Goal: Navigation & Orientation: Understand site structure

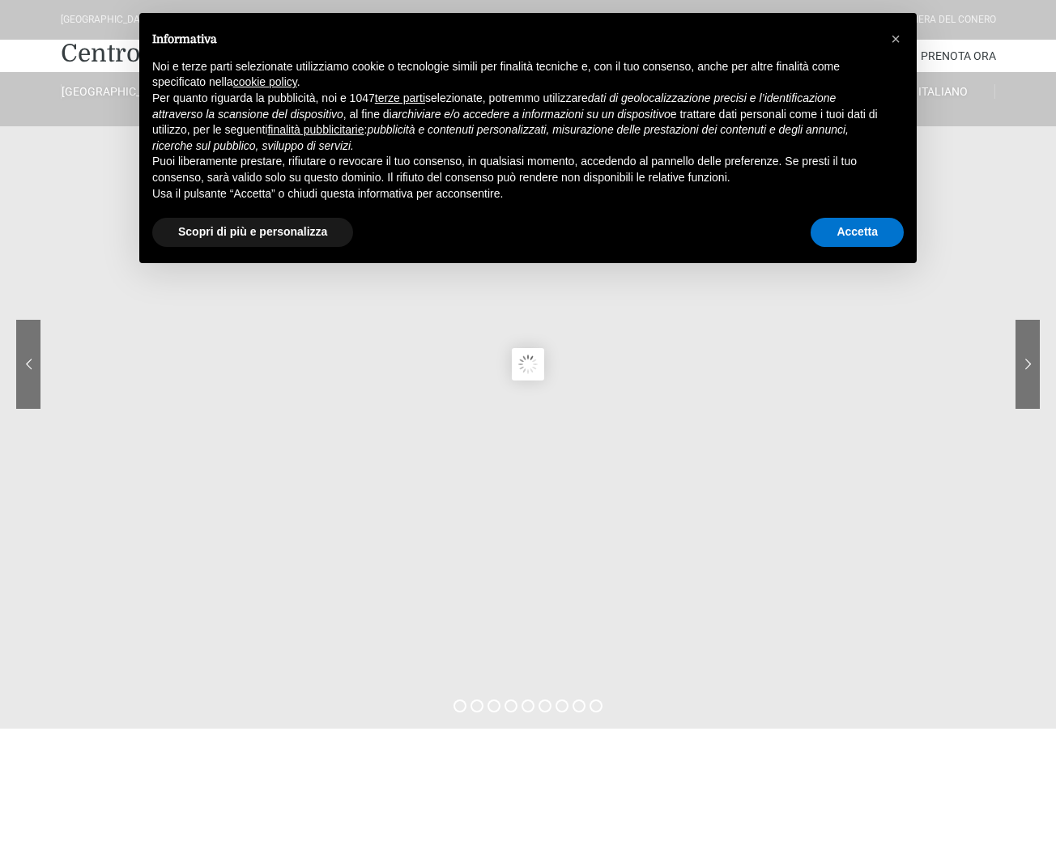
click at [215, 92] on p "Per quanto riguarda la pubblicità, noi e 1047 terze parti selezionate, potremmo…" at bounding box center [514, 122] width 725 height 63
click at [639, 309] on sr7-content at bounding box center [528, 364] width 1056 height 729
click at [901, 40] on button "×" at bounding box center [896, 39] width 26 height 26
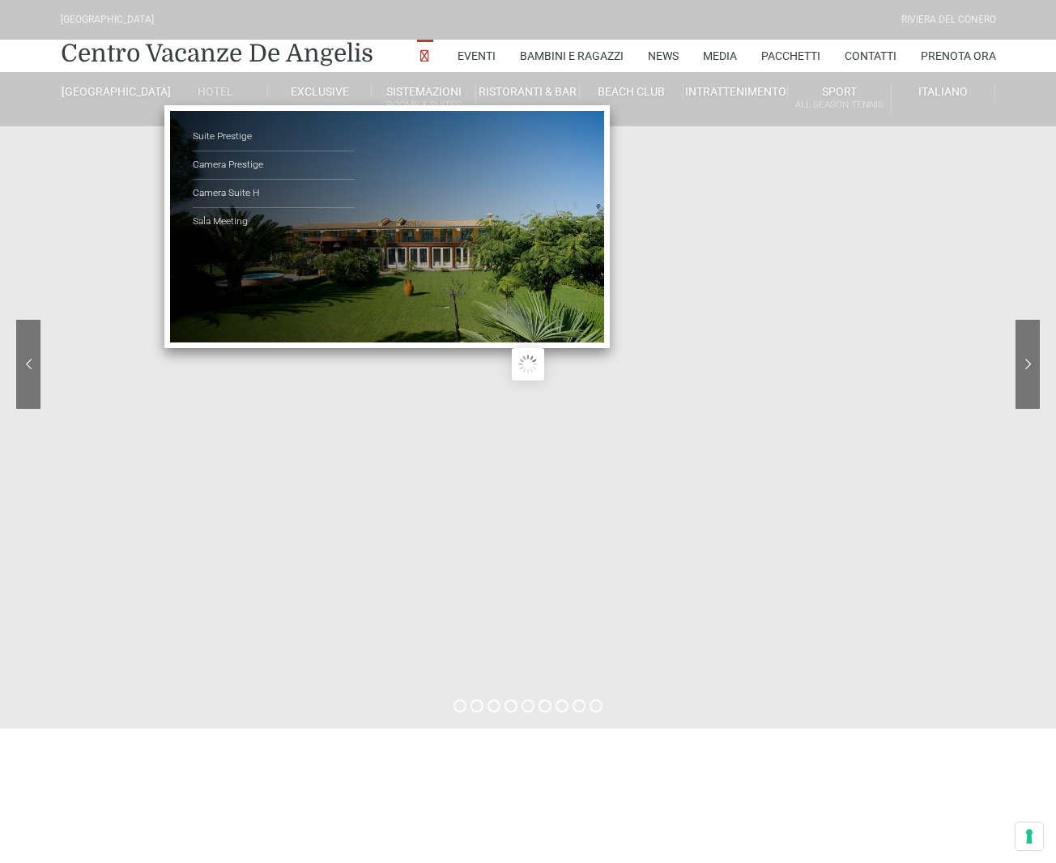
click at [215, 91] on link "Hotel" at bounding box center [216, 91] width 104 height 15
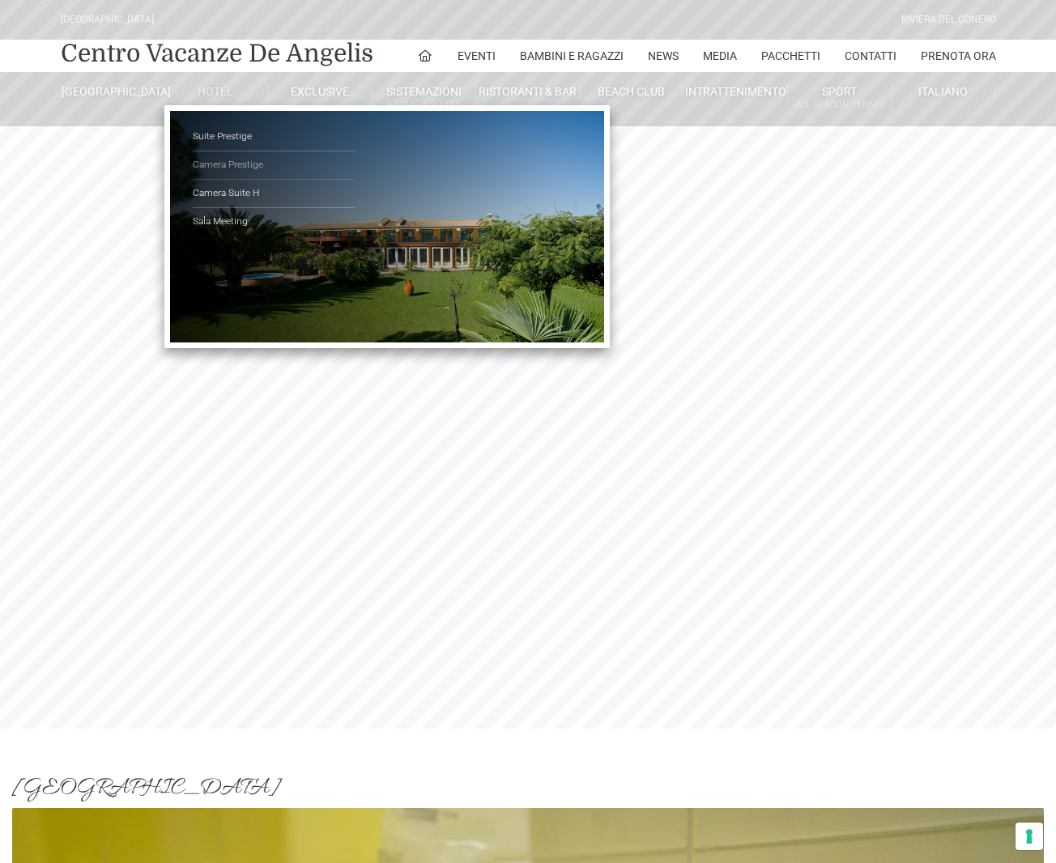
click at [232, 163] on link "Camera Prestige" at bounding box center [274, 165] width 162 height 28
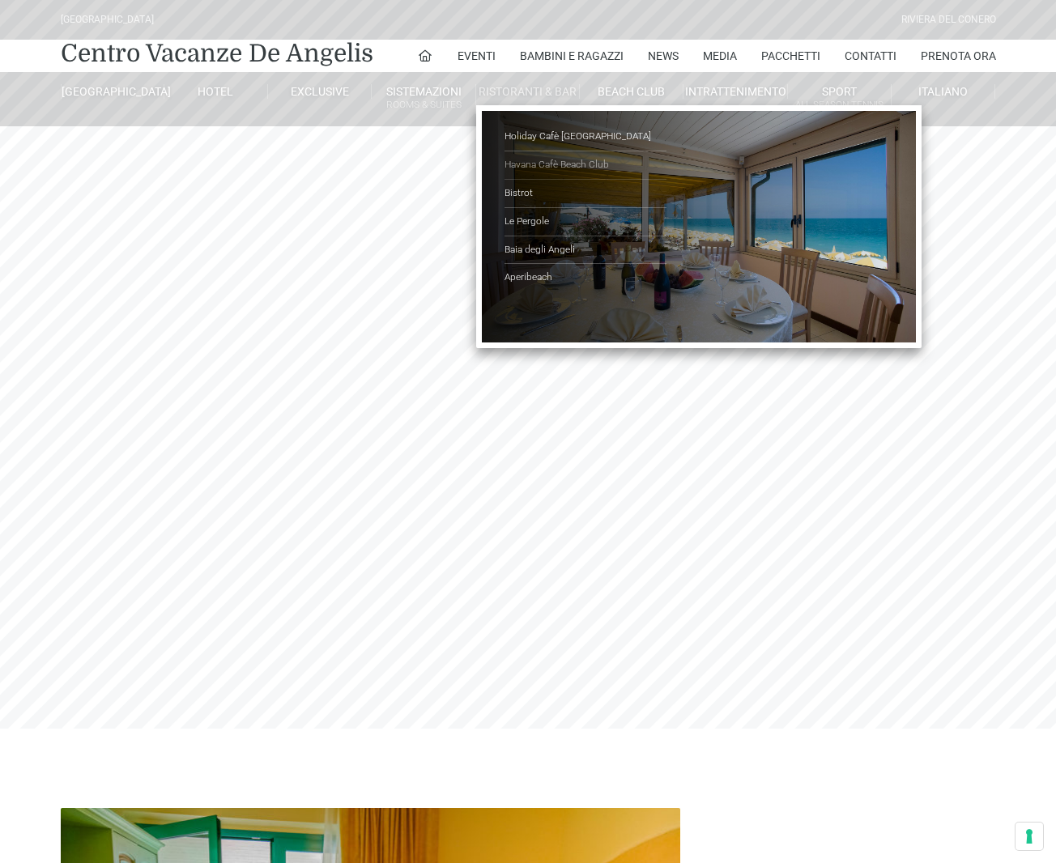
scroll to position [2, 0]
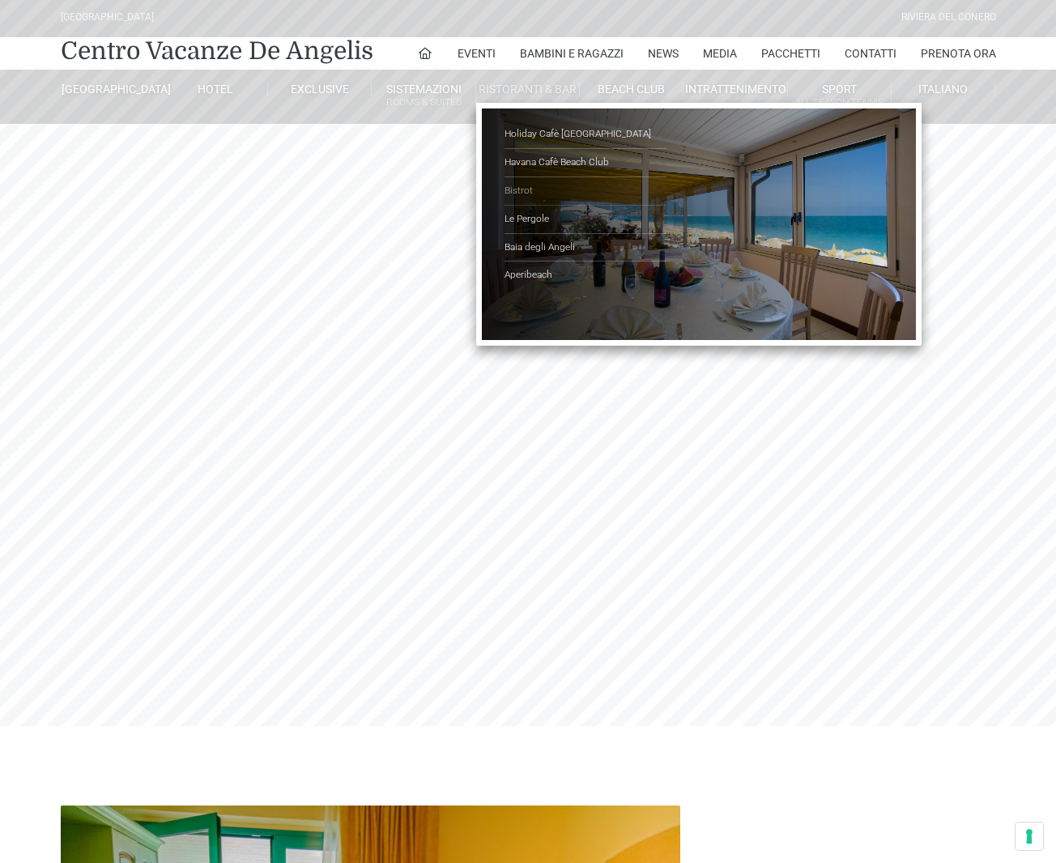
click at [558, 188] on link "Bistrot" at bounding box center [585, 191] width 162 height 28
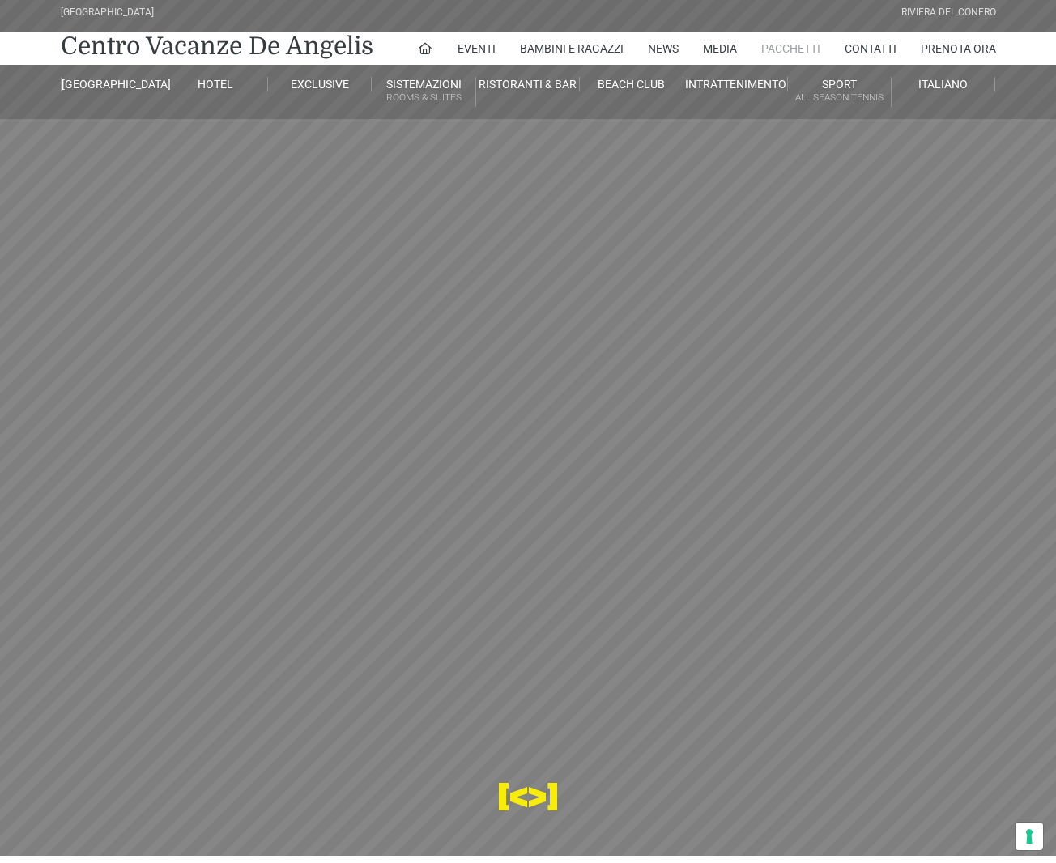
scroll to position [9, 0]
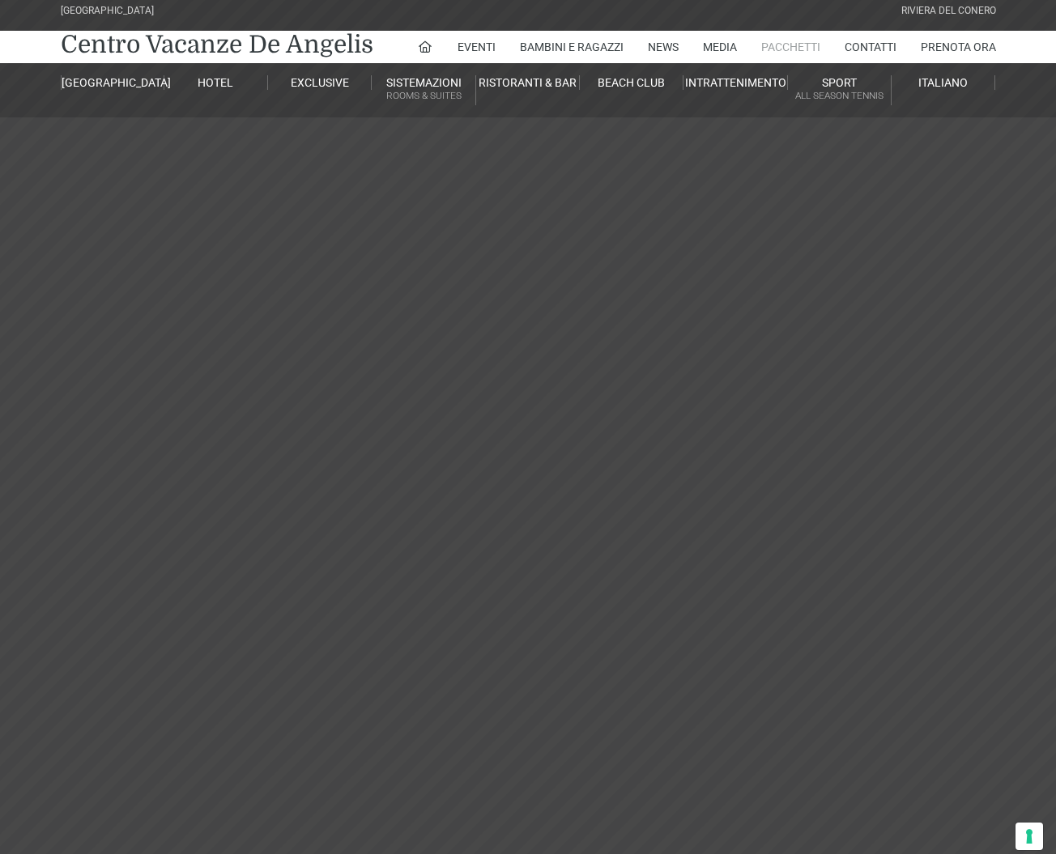
click at [764, 45] on link "Pacchetti" at bounding box center [790, 47] width 59 height 32
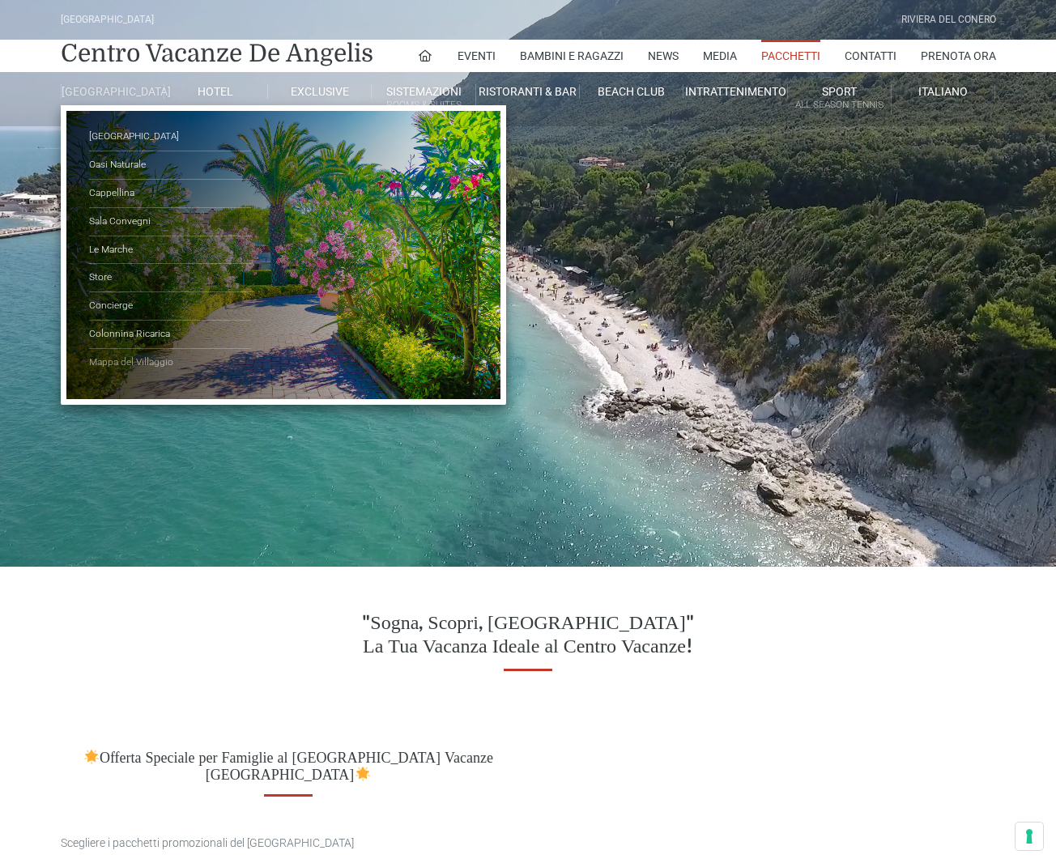
click at [124, 373] on link "Mappa del Villaggio" at bounding box center [170, 363] width 162 height 28
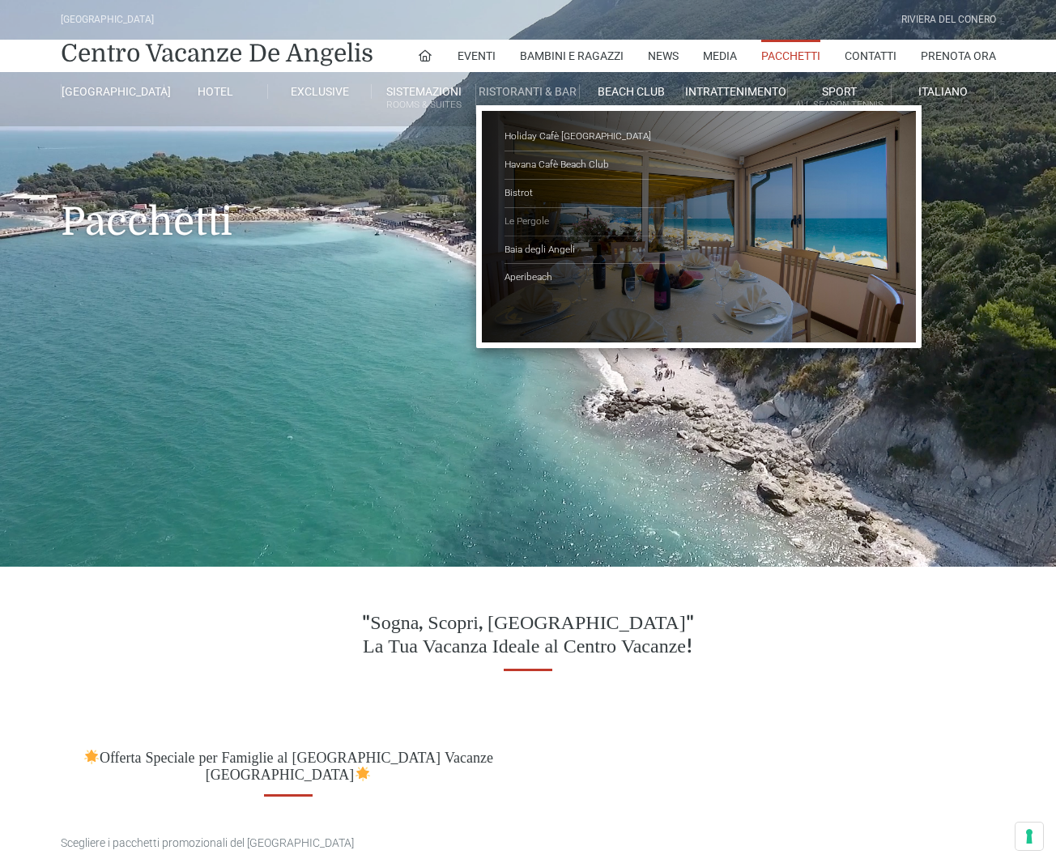
click at [534, 225] on link "Le Pergole" at bounding box center [585, 222] width 162 height 28
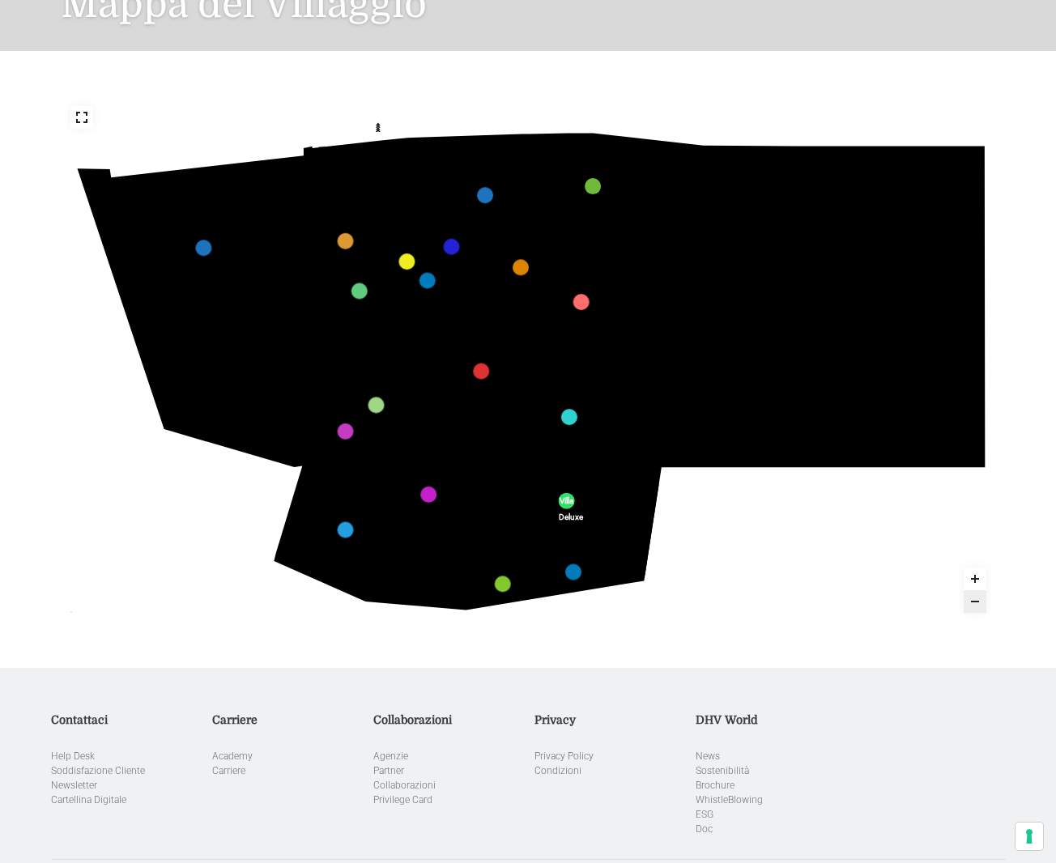
scroll to position [242, 0]
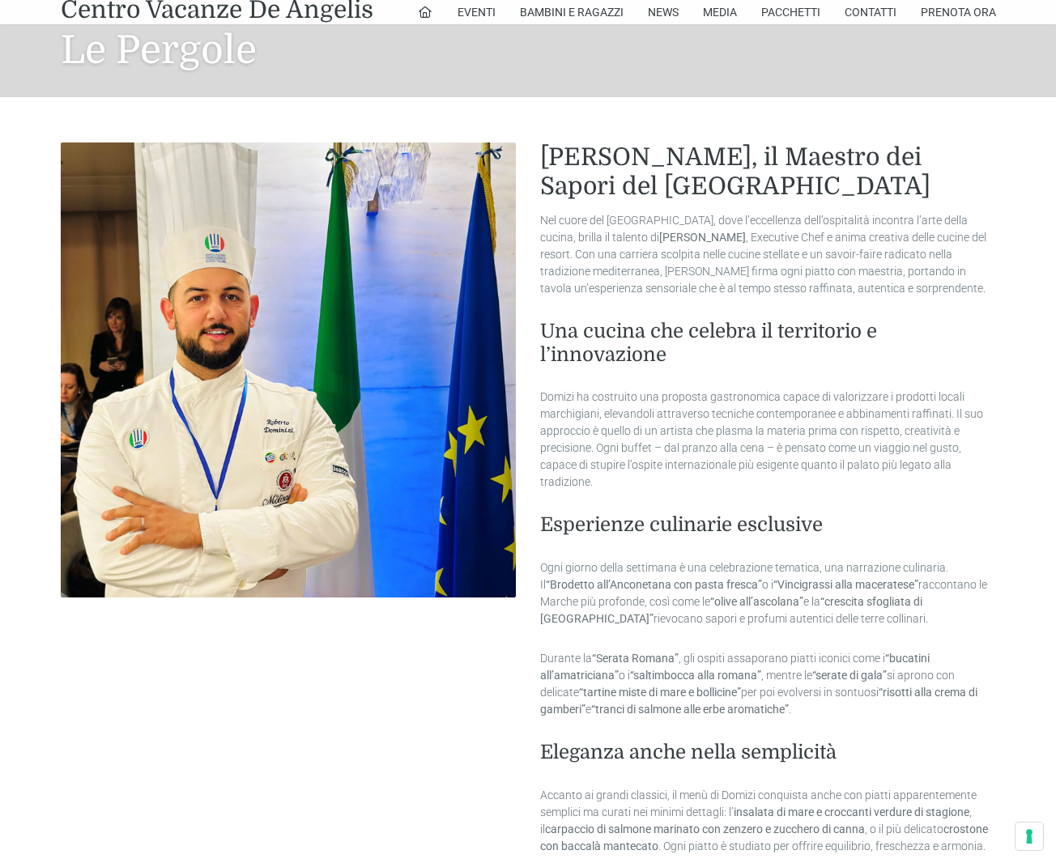
scroll to position [53, 0]
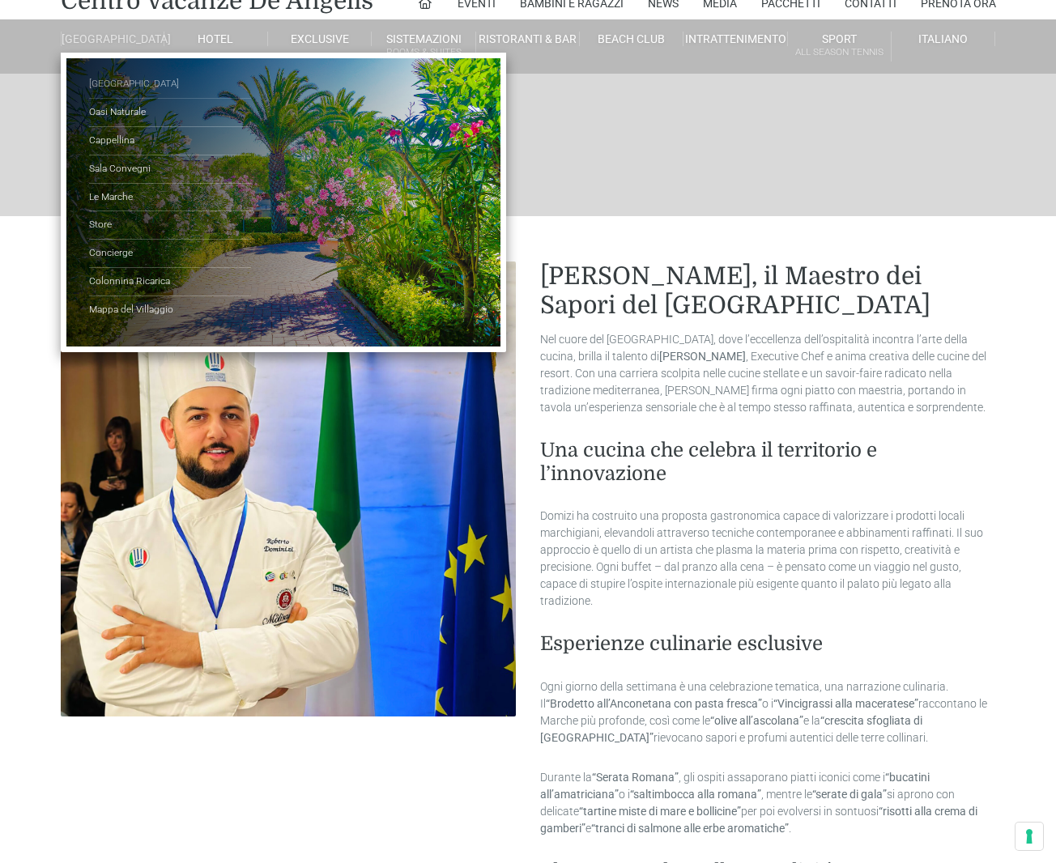
click at [115, 93] on link "[GEOGRAPHIC_DATA]" at bounding box center [170, 84] width 162 height 28
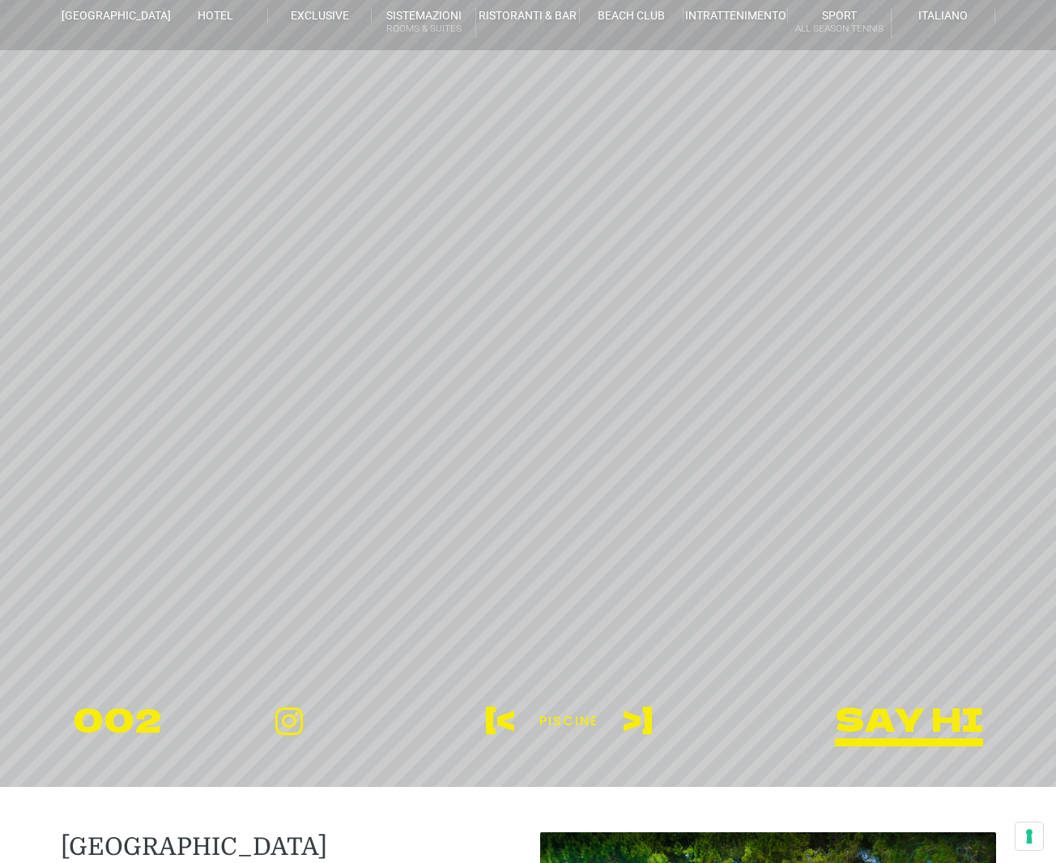
scroll to position [79, 0]
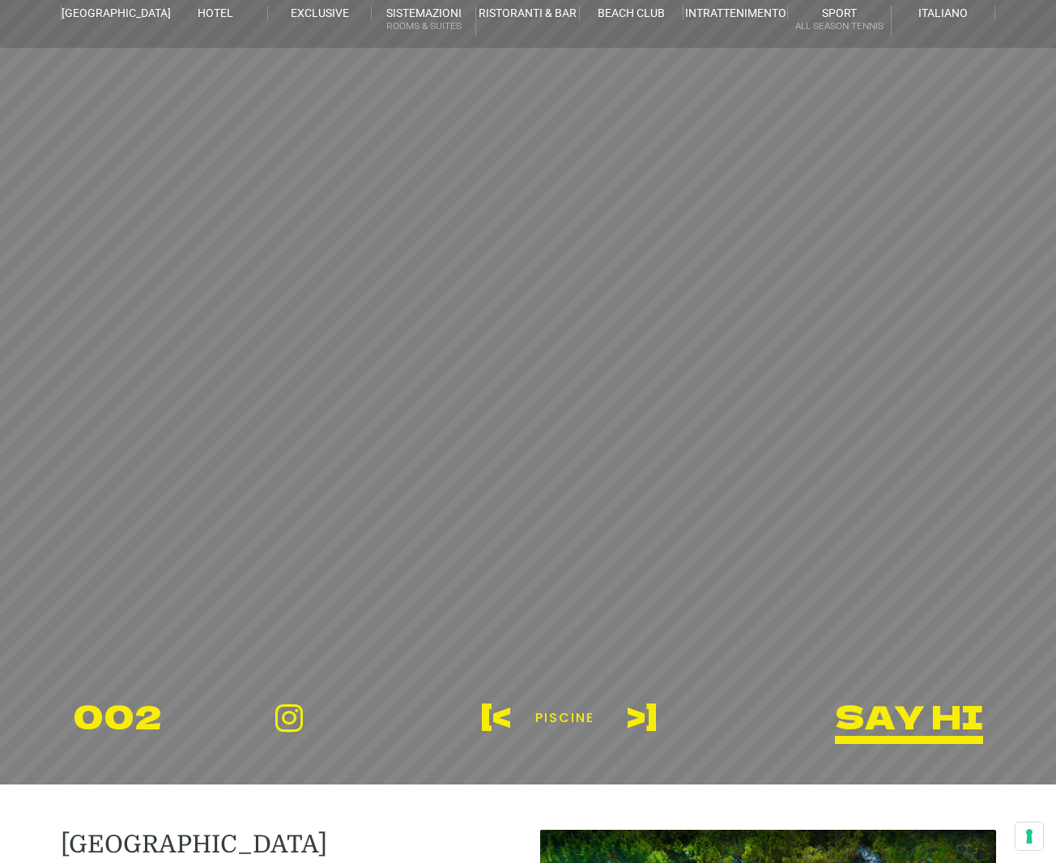
click at [637, 721] on sr7-content "[< Piscine >] 002 say hi about work contact [ + ] [ DHV ] de [GEOGRAPHIC_DATA] …" at bounding box center [528, 352] width 1056 height 863
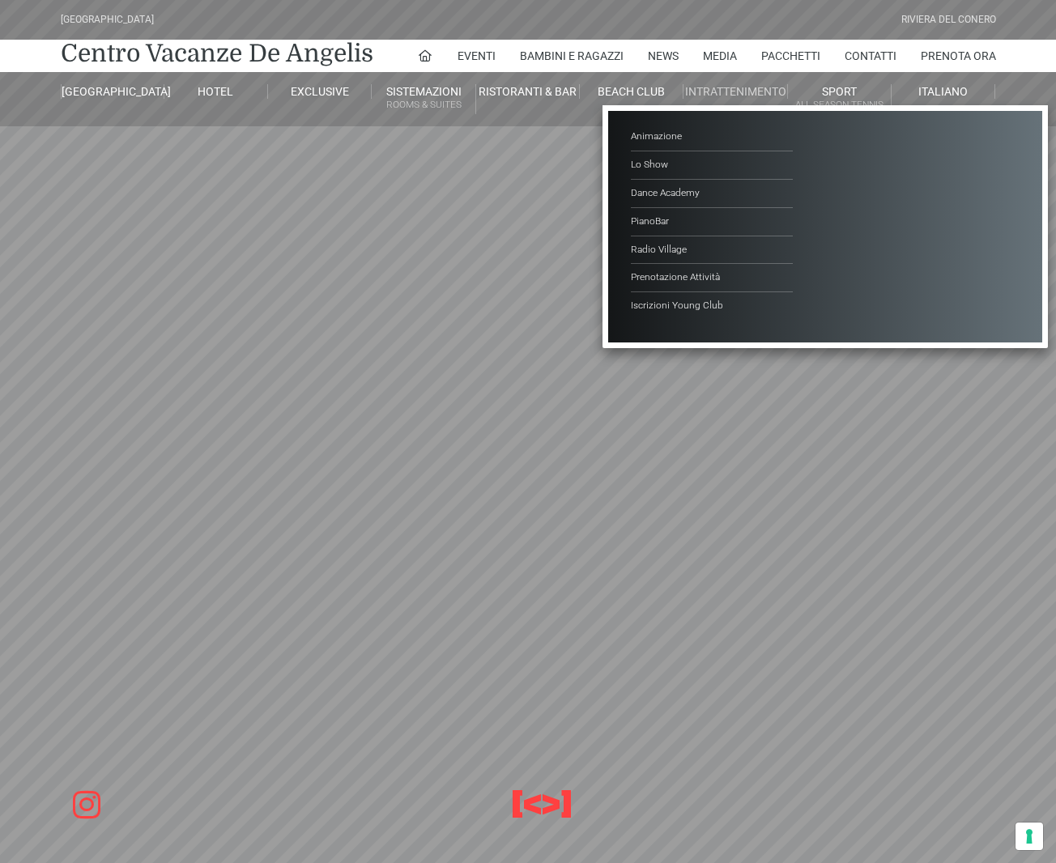
scroll to position [5, 0]
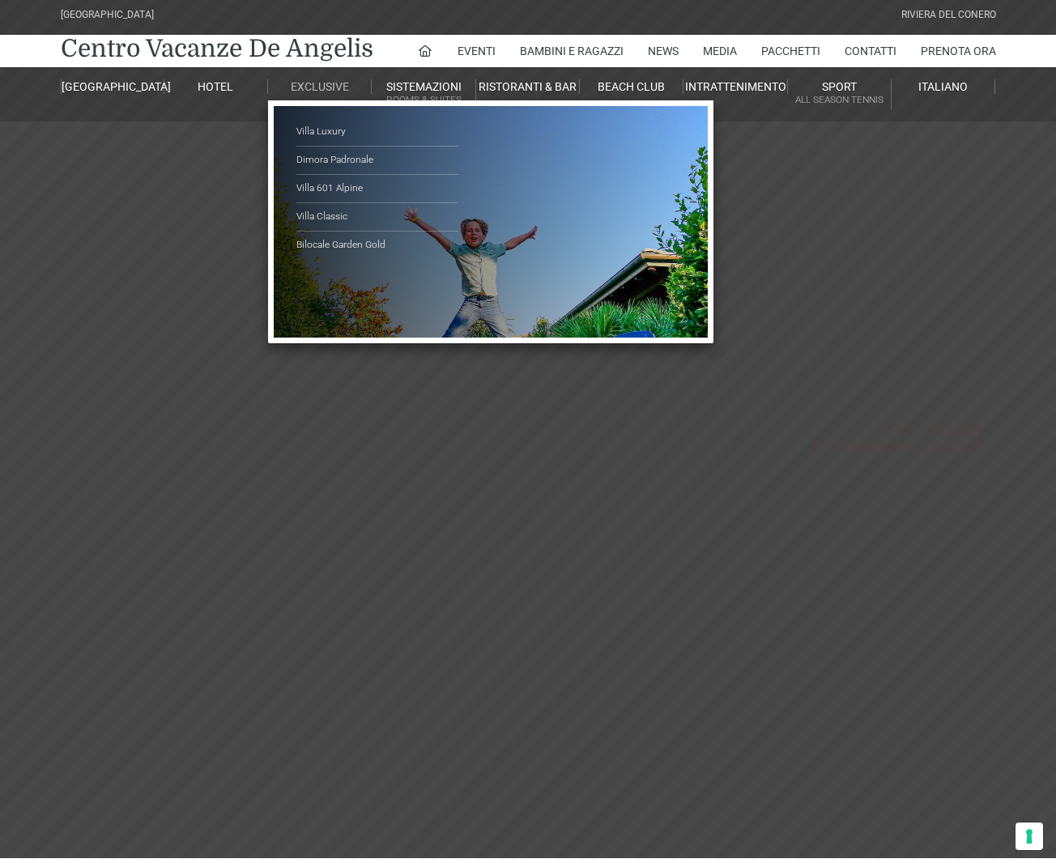
click at [334, 90] on link "Exclusive" at bounding box center [320, 86] width 104 height 15
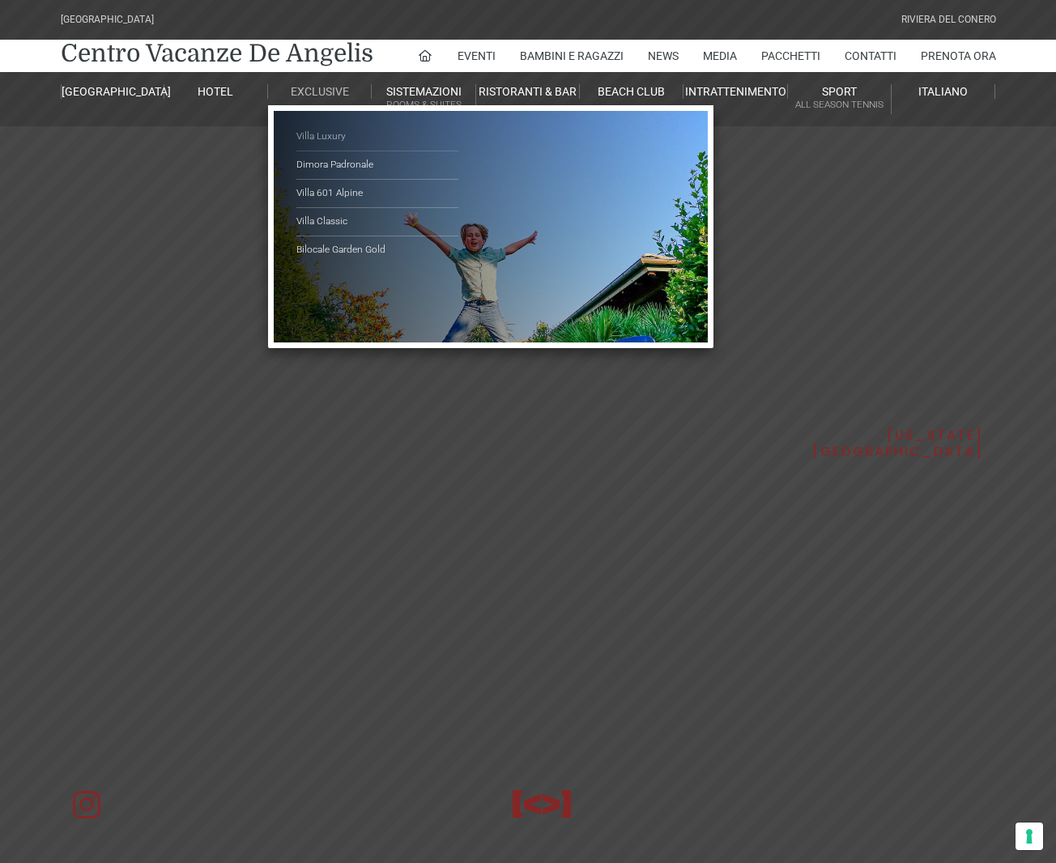
click at [329, 132] on link "Villa Luxury" at bounding box center [377, 137] width 162 height 28
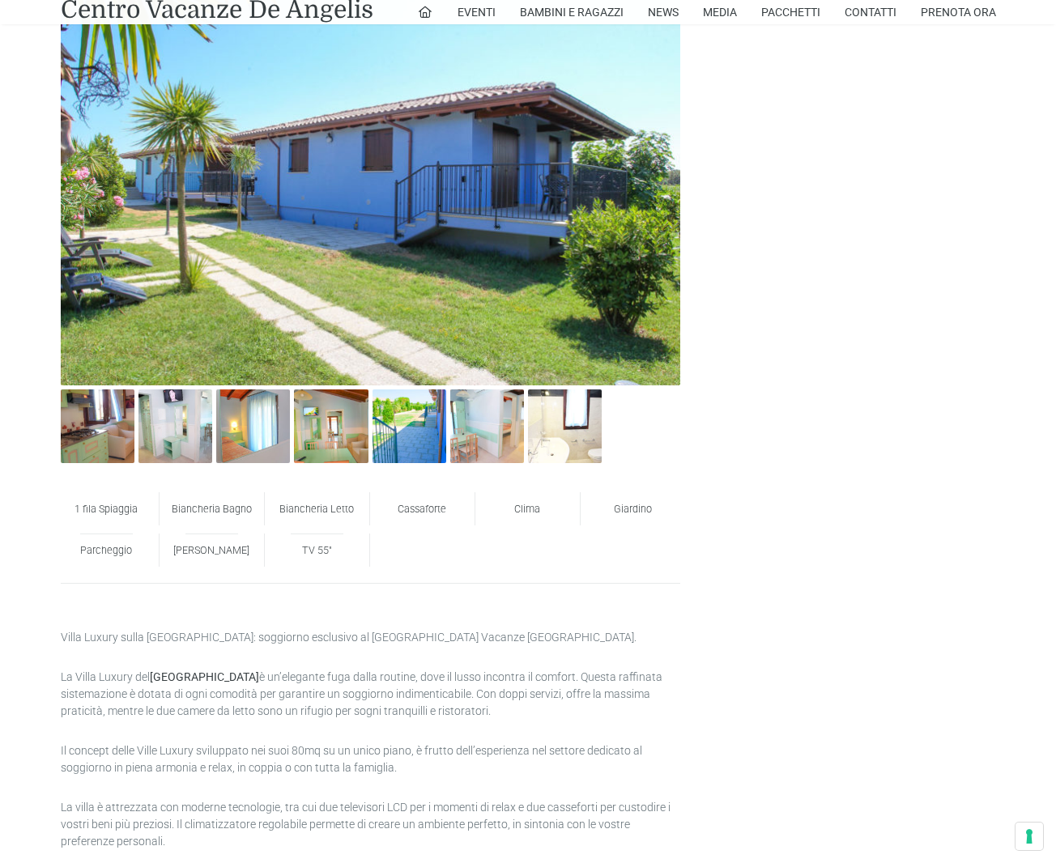
scroll to position [990, 0]
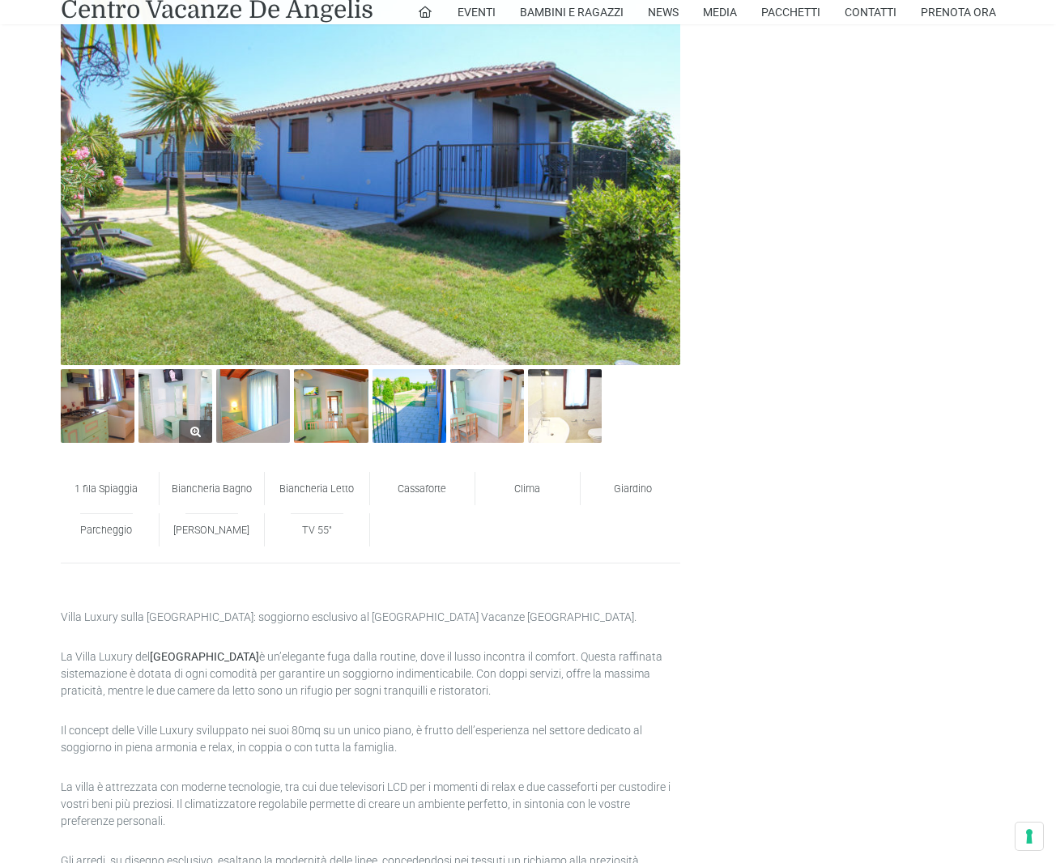
click at [193, 415] on img at bounding box center [175, 406] width 74 height 74
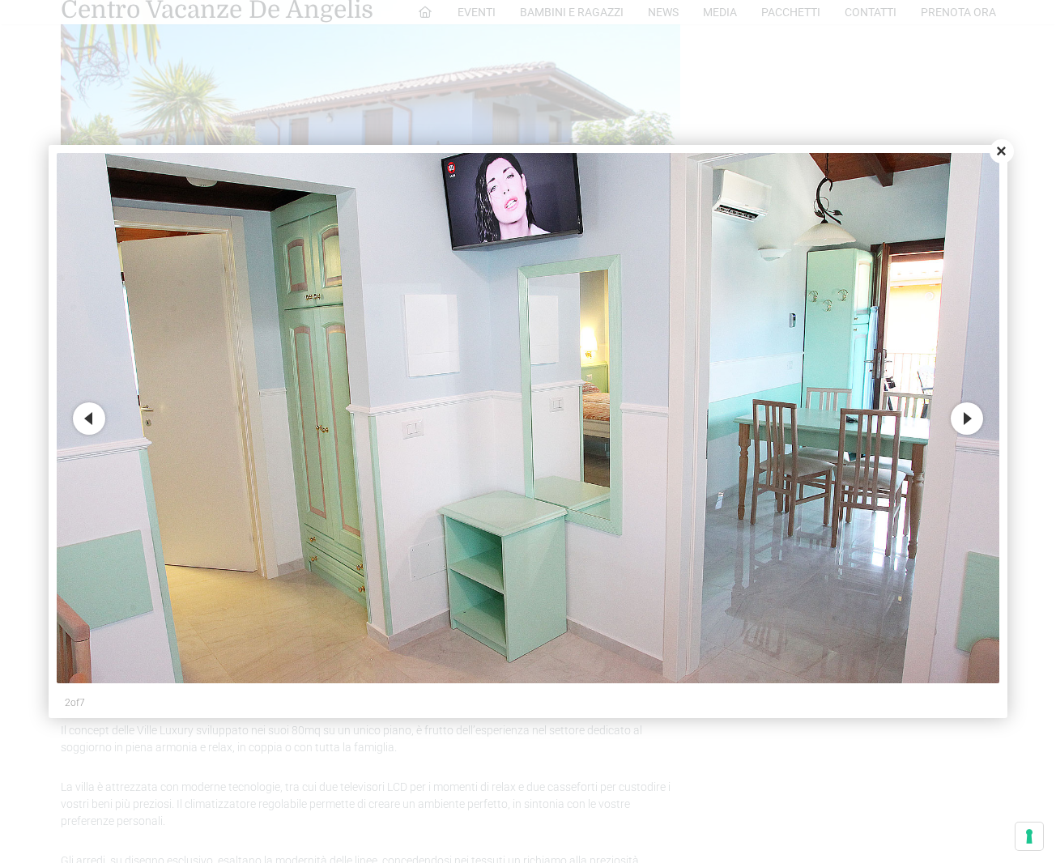
scroll to position [984, 0]
click at [971, 417] on button "Next" at bounding box center [967, 418] width 32 height 32
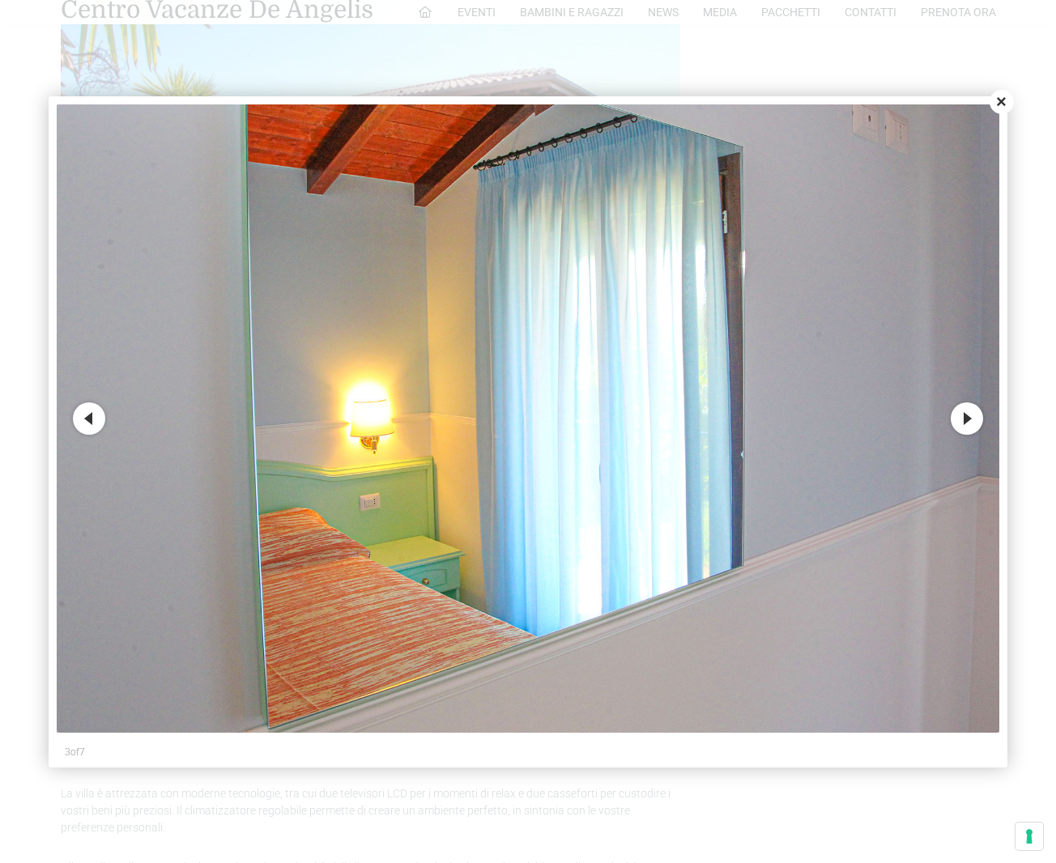
click at [969, 419] on button "Next" at bounding box center [967, 418] width 32 height 32
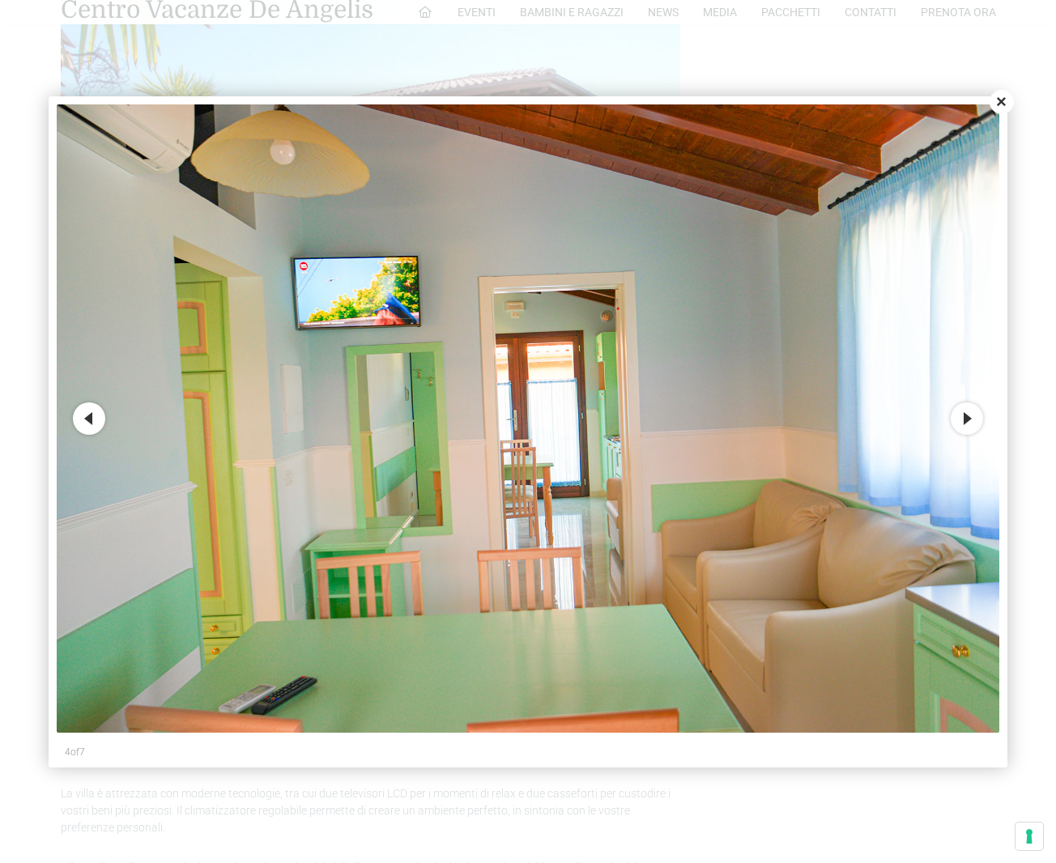
click at [969, 420] on button "Next" at bounding box center [967, 418] width 32 height 32
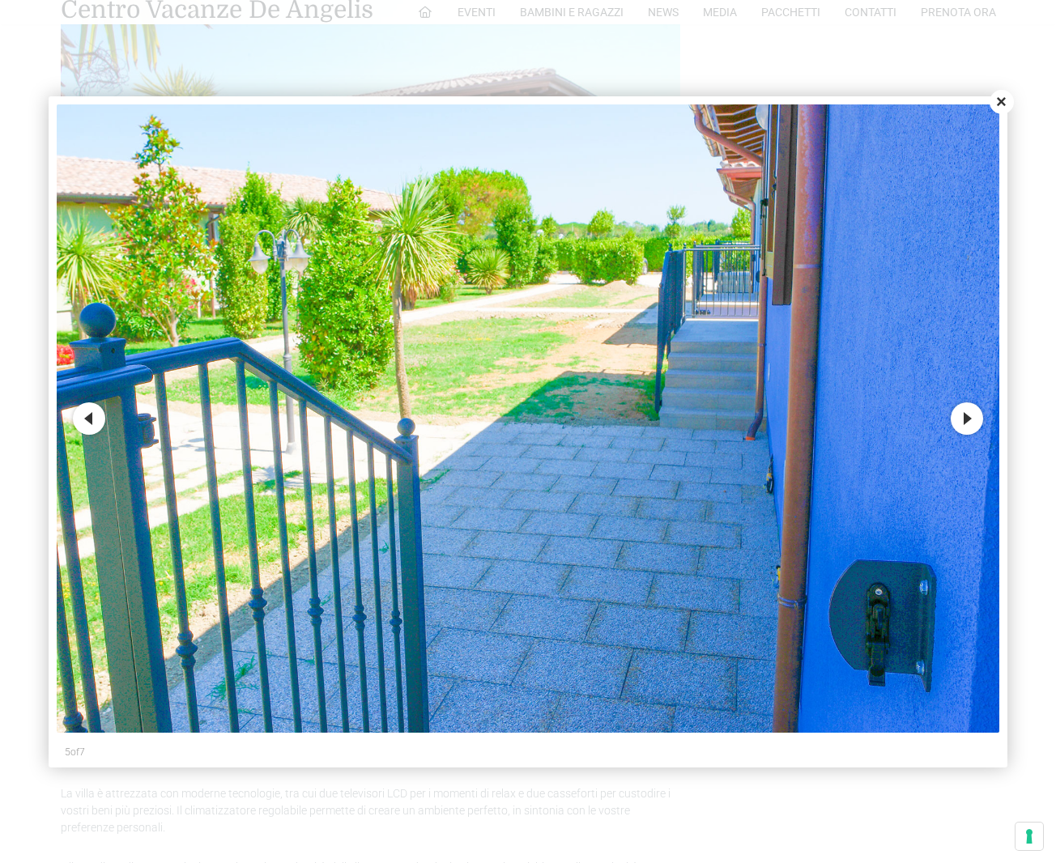
click at [969, 420] on button "Next" at bounding box center [967, 418] width 32 height 32
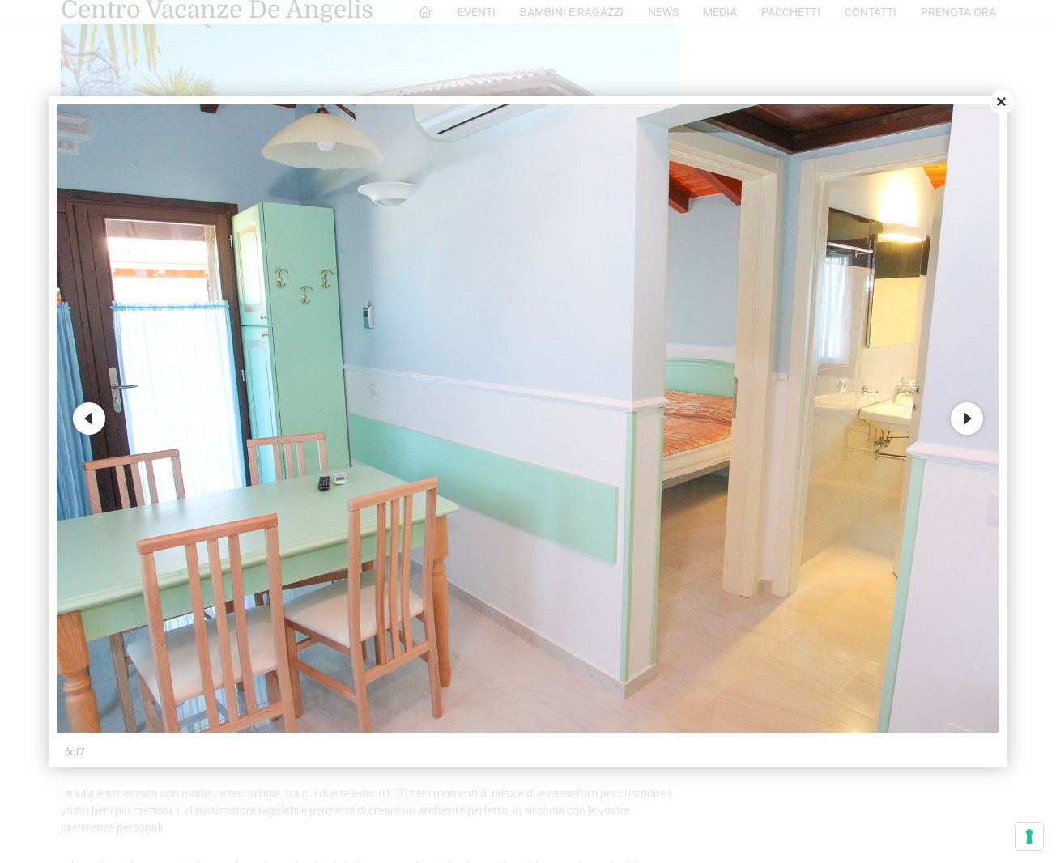
click at [969, 420] on button "Next" at bounding box center [967, 418] width 32 height 32
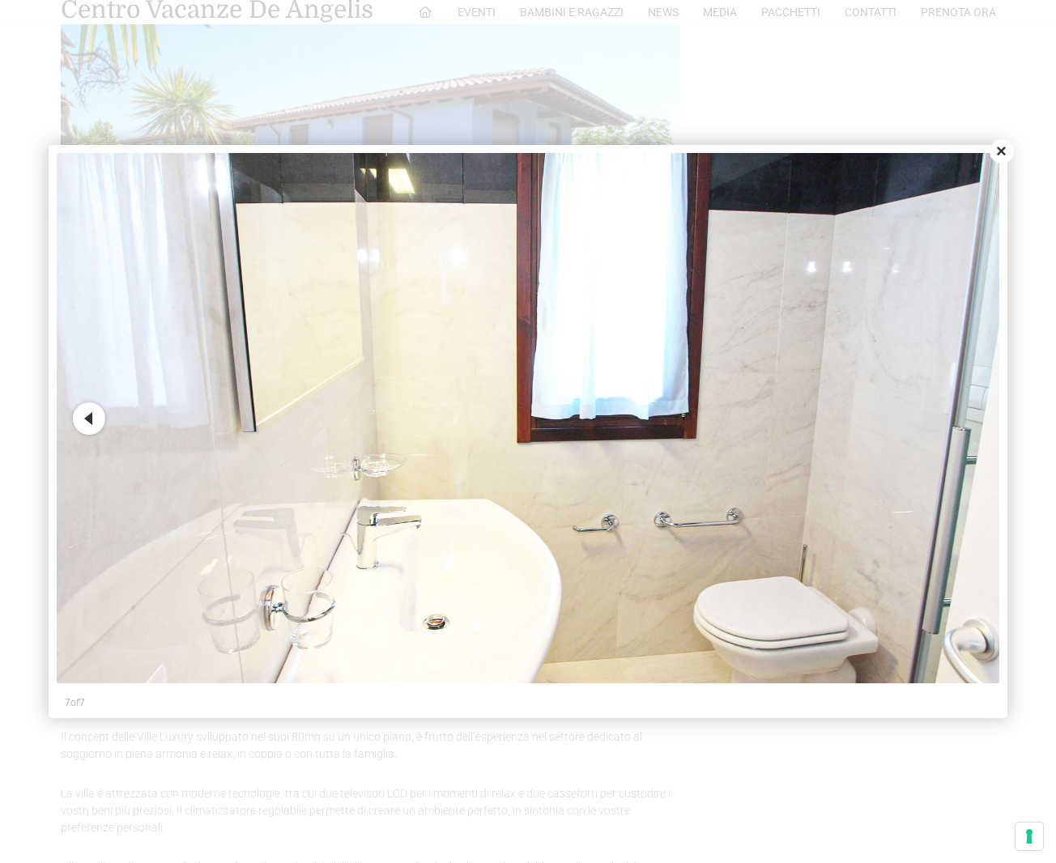
click at [1006, 151] on button "Close" at bounding box center [1001, 151] width 24 height 24
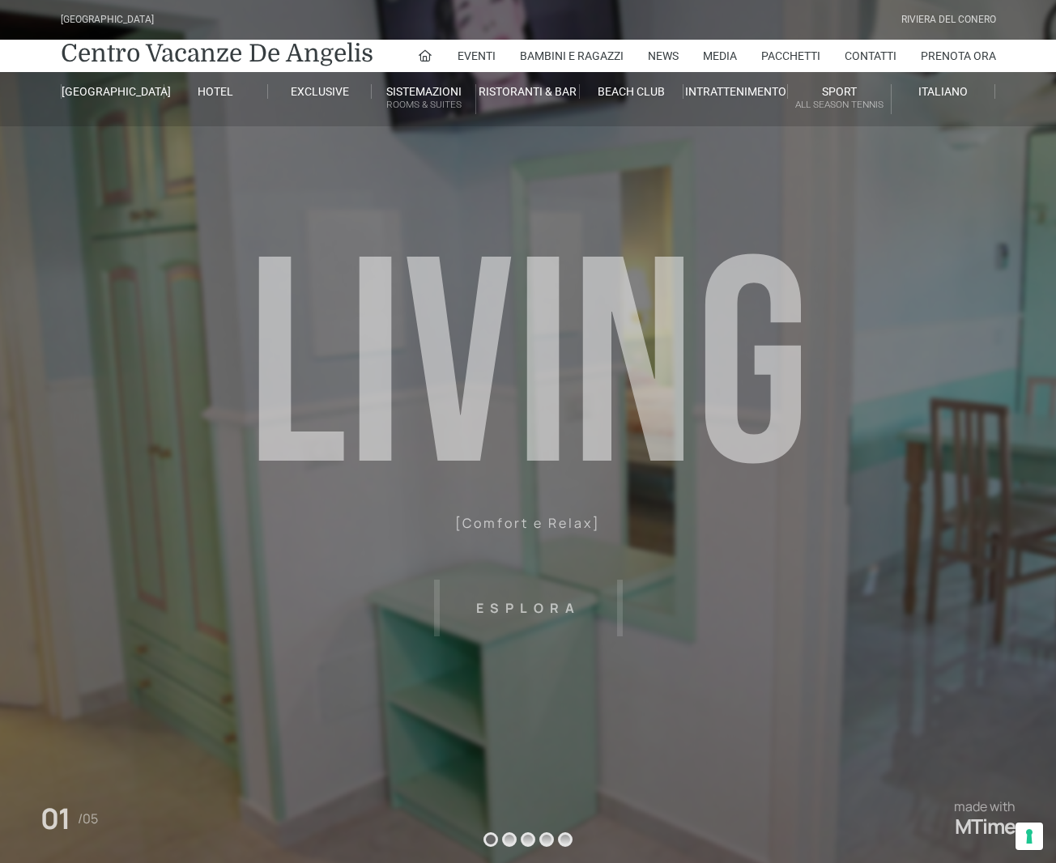
scroll to position [0, 0]
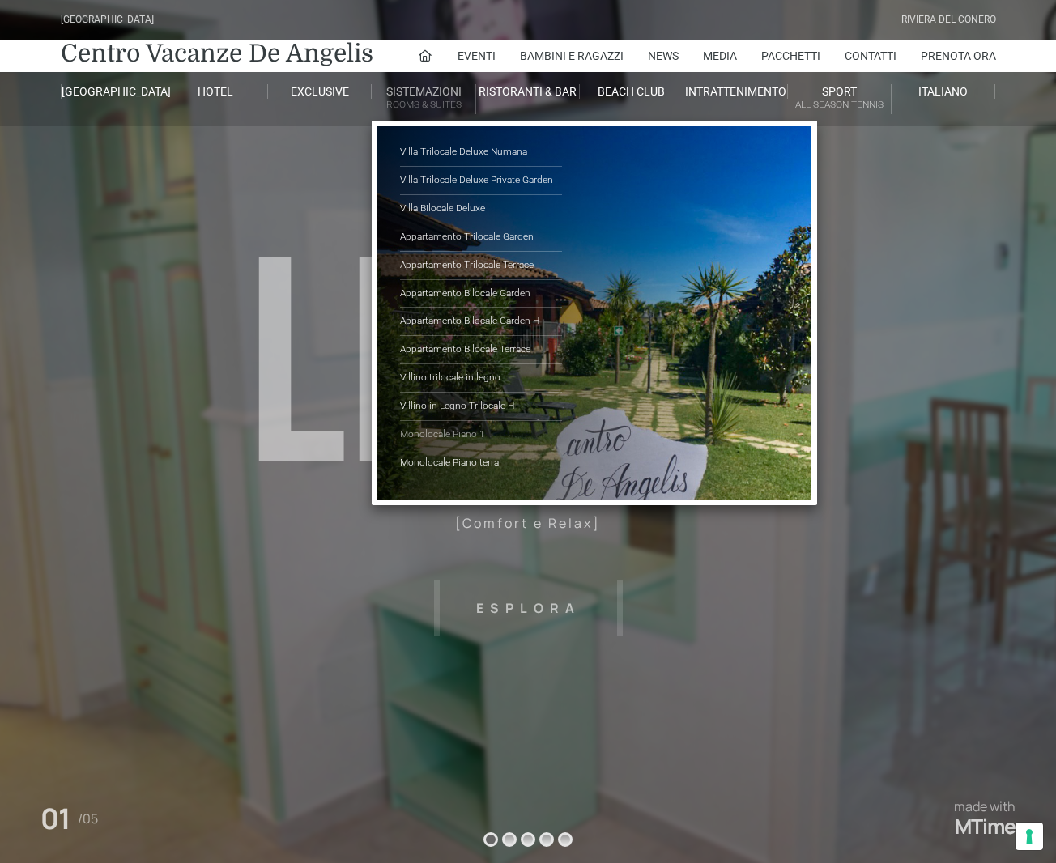
click at [474, 439] on link "Monolocale Piano 1" at bounding box center [481, 435] width 162 height 28
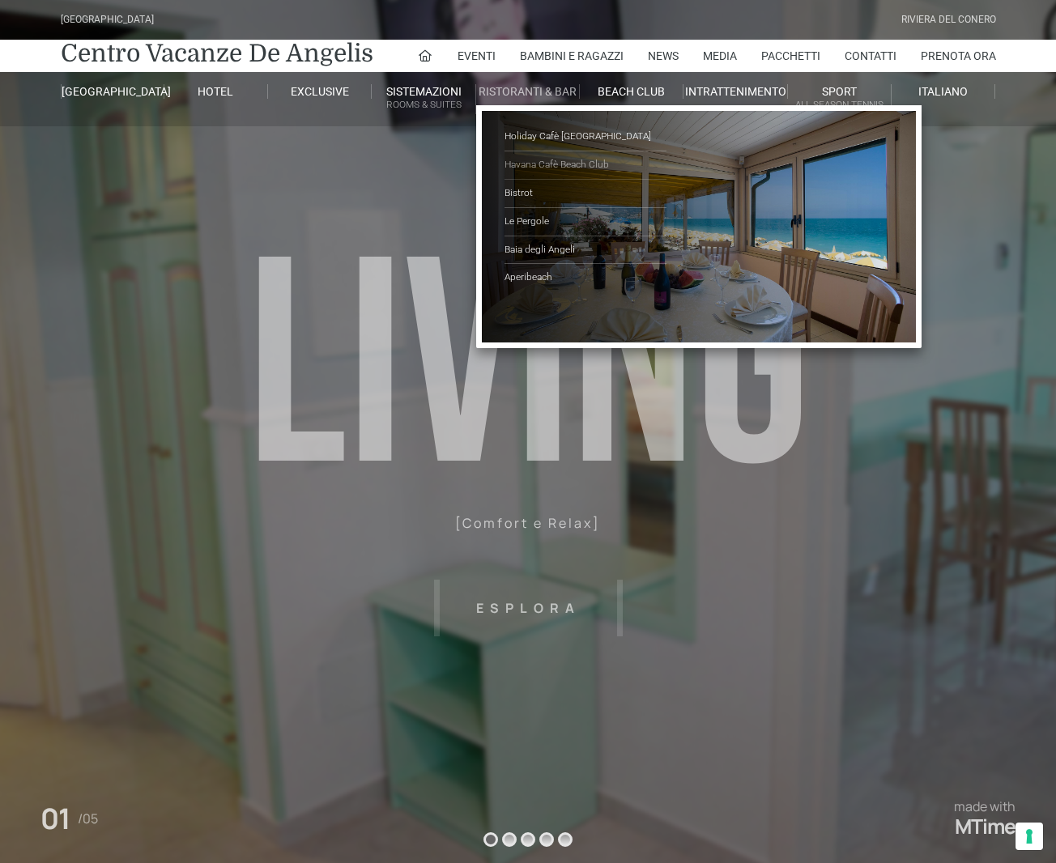
click at [551, 164] on link "Havana Cafè Beach Club" at bounding box center [585, 165] width 162 height 28
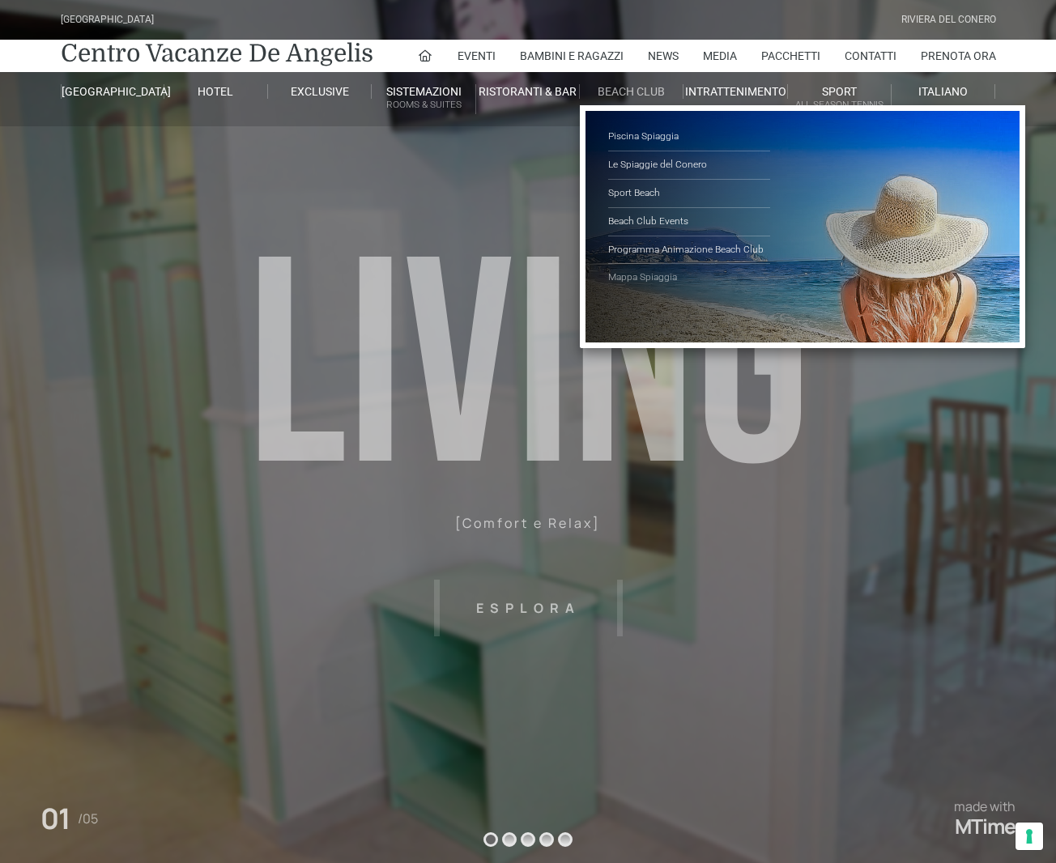
click at [670, 277] on link "Mappa Spiaggia" at bounding box center [689, 278] width 162 height 28
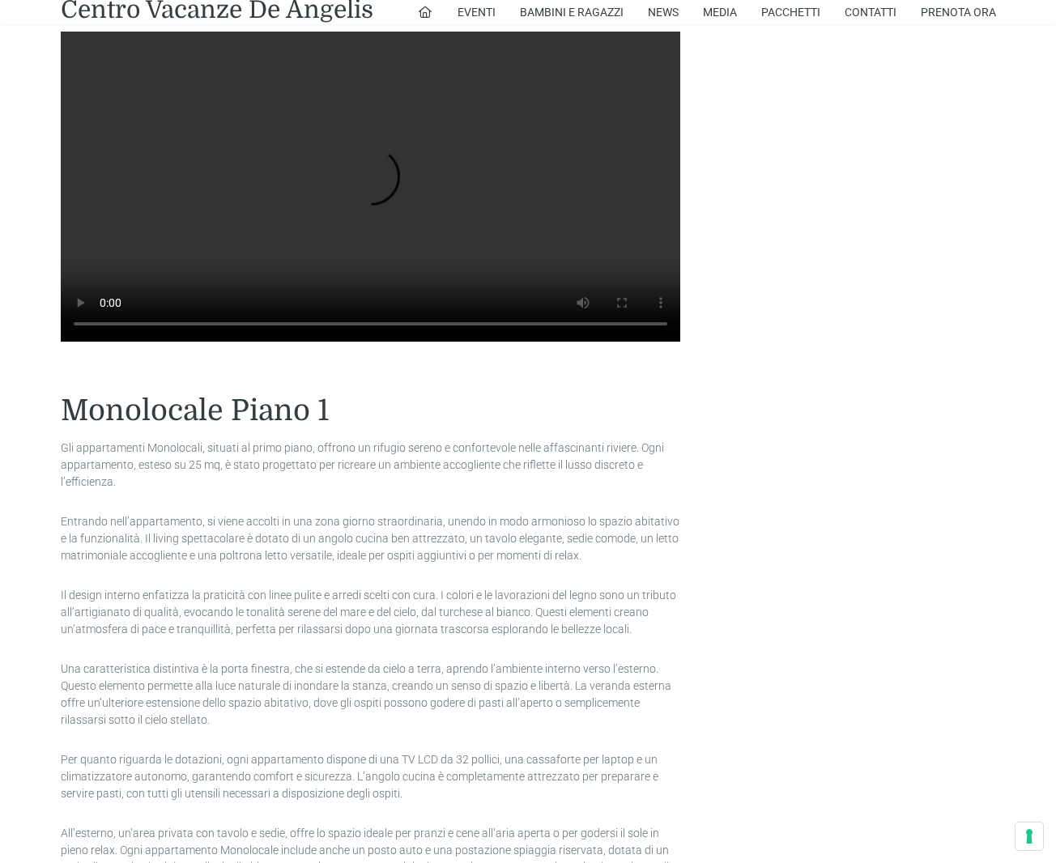
scroll to position [1469, 0]
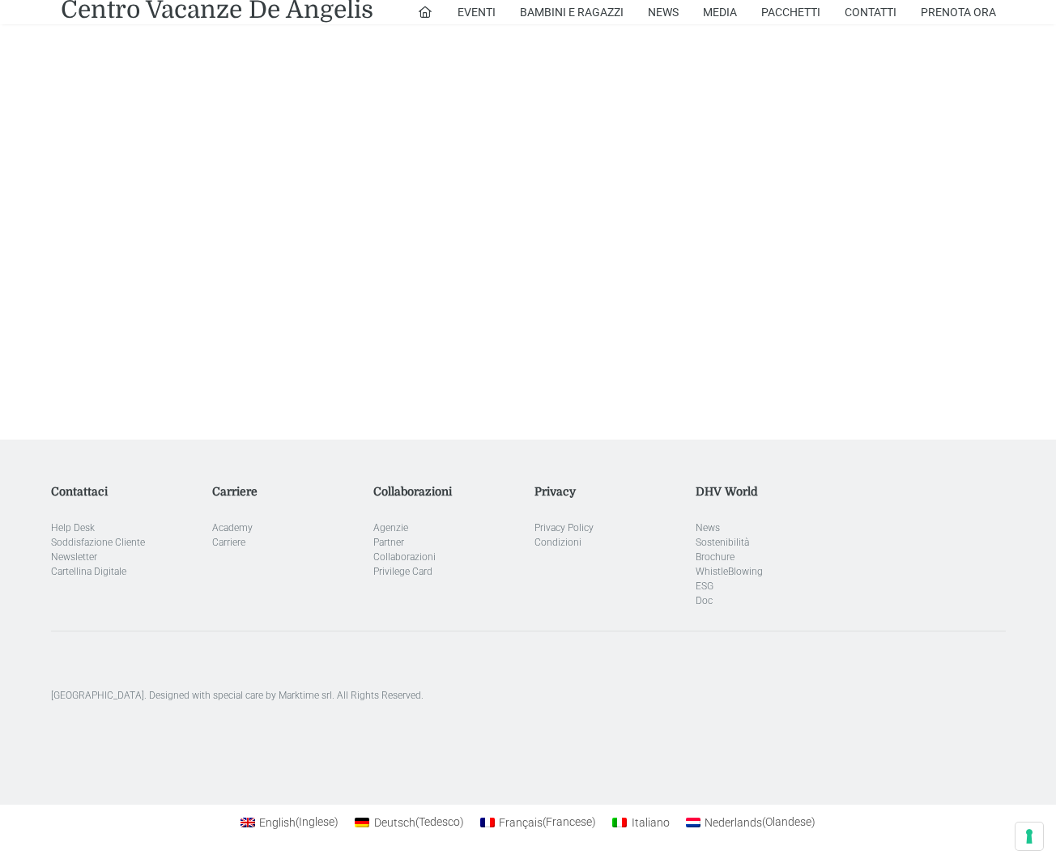
scroll to position [3033, 0]
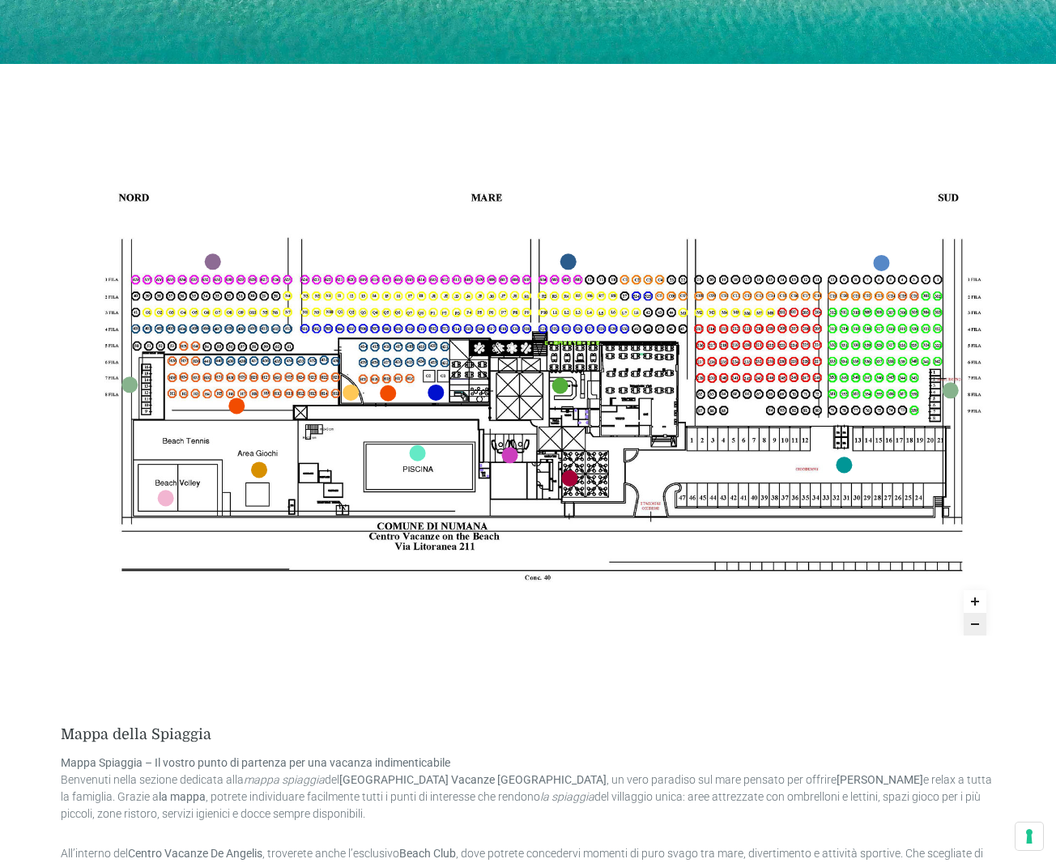
scroll to position [559, 0]
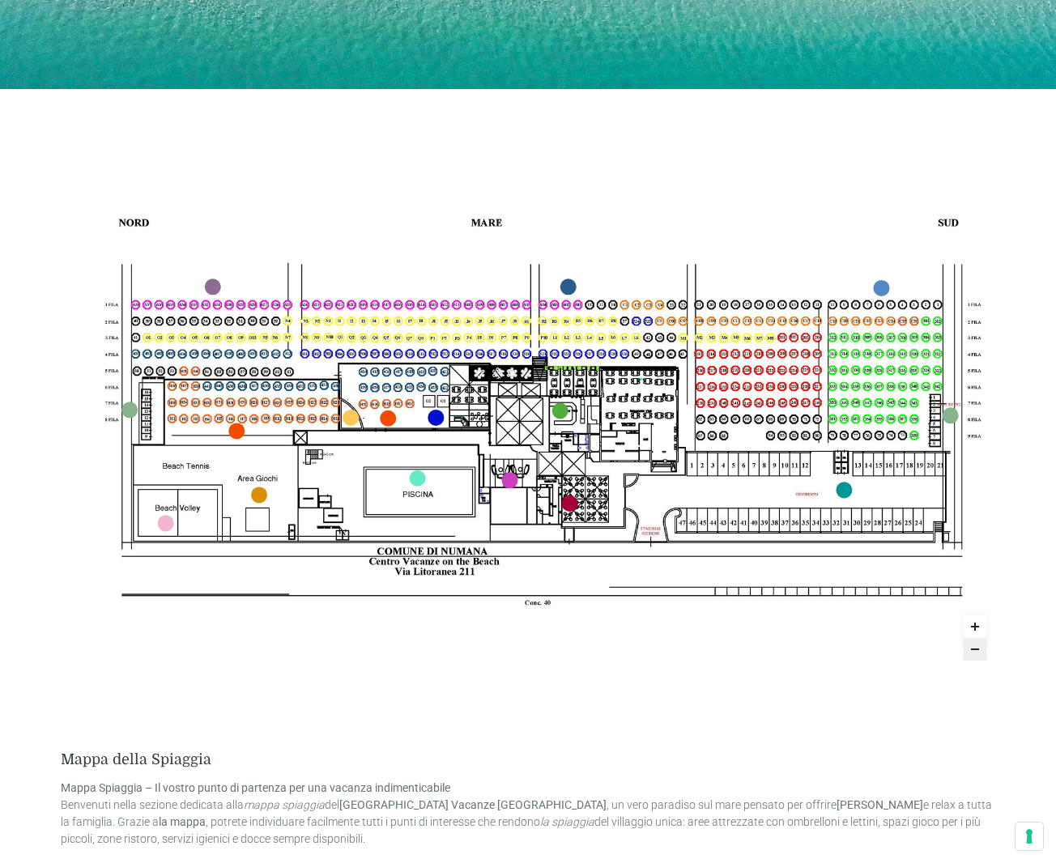
drag, startPoint x: 582, startPoint y: 34, endPoint x: 573, endPoint y: 84, distance: 51.0
click at [1036, 841] on button "Le tue preferenze relative al consenso per le tecnologie di tracciamento" at bounding box center [1029, 837] width 28 height 28
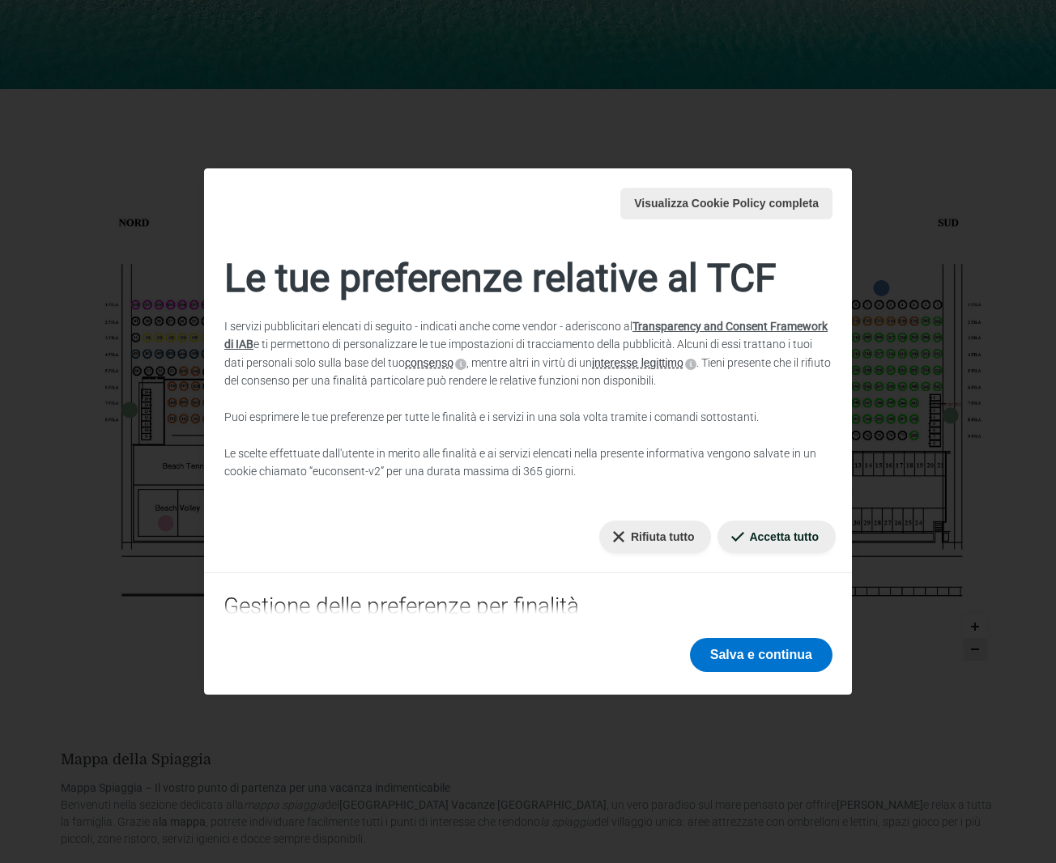
click at [714, 534] on div "Accetta tutto" at bounding box center [776, 537] width 125 height 32
click at [661, 529] on button "Rifiuta tutto" at bounding box center [655, 537] width 113 height 32
checkbox input "false"
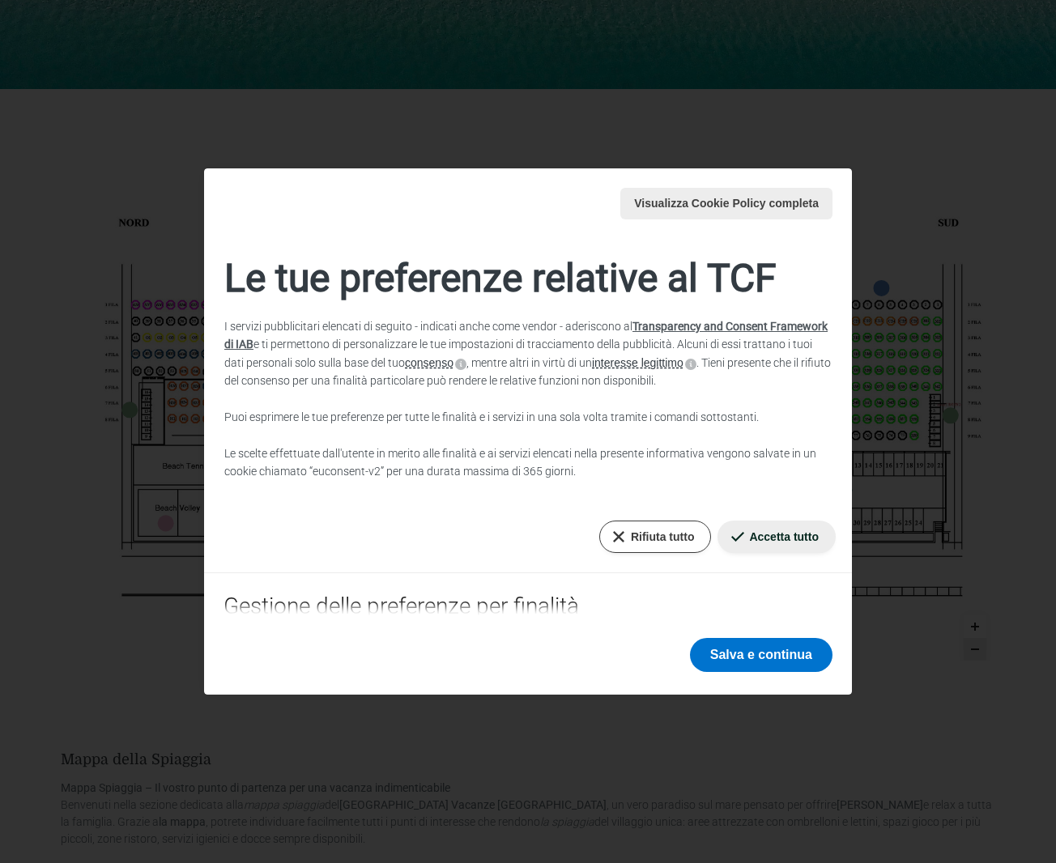
checkbox input "false"
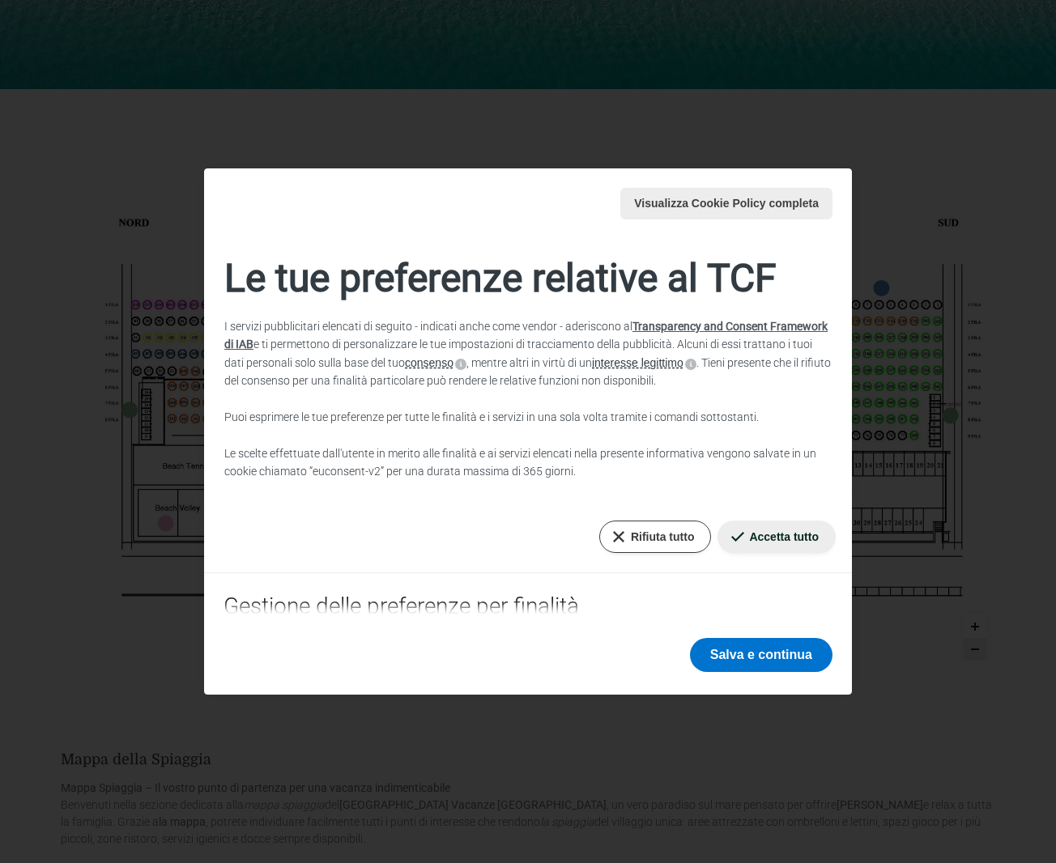
checkbox input "false"
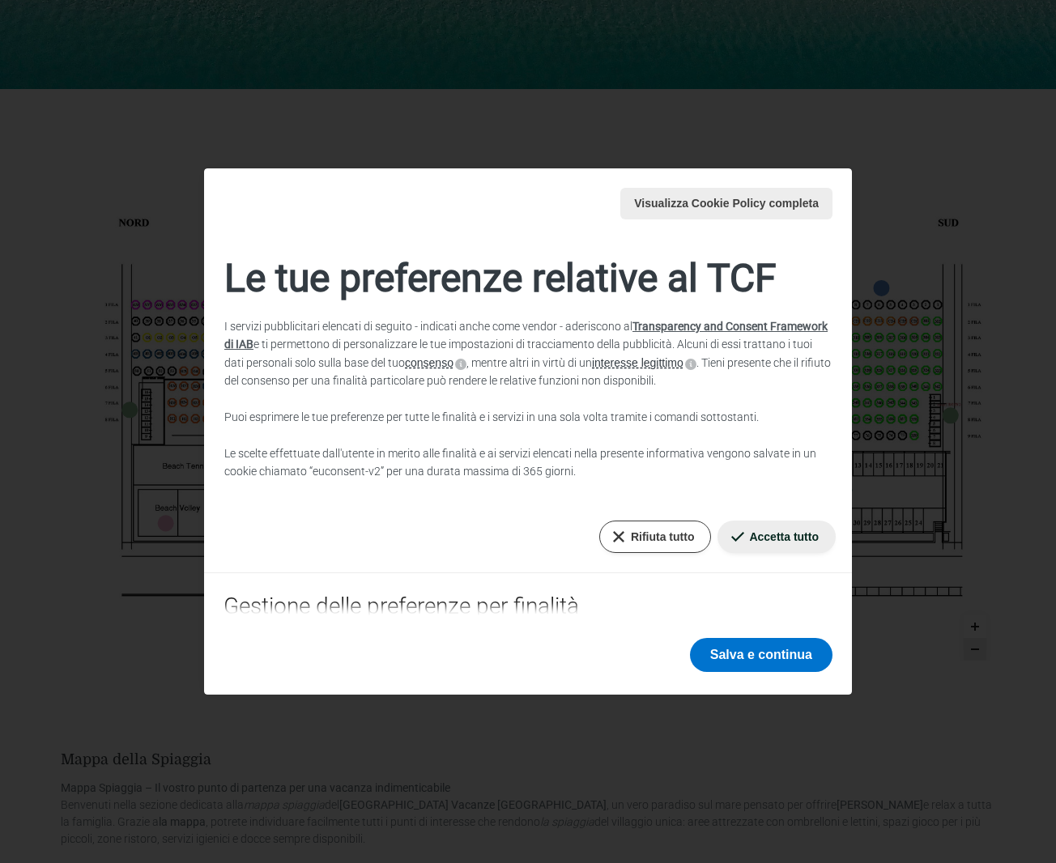
checkbox input "false"
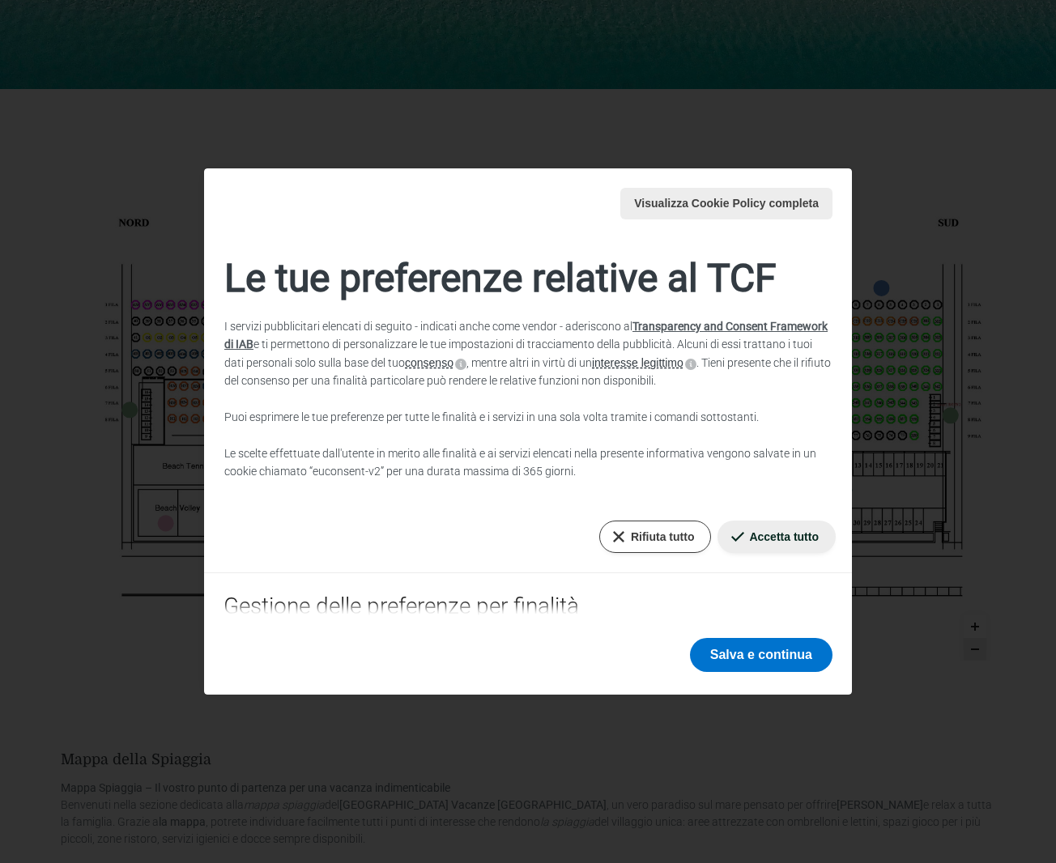
checkbox input "false"
drag, startPoint x: 641, startPoint y: 547, endPoint x: 614, endPoint y: 532, distance: 31.1
click at [641, 547] on button "Rifiuta tutto" at bounding box center [655, 537] width 113 height 32
drag, startPoint x: 608, startPoint y: 532, endPoint x: 674, endPoint y: 536, distance: 65.7
click at [608, 533] on button "Rifiuta tutto" at bounding box center [655, 537] width 113 height 32
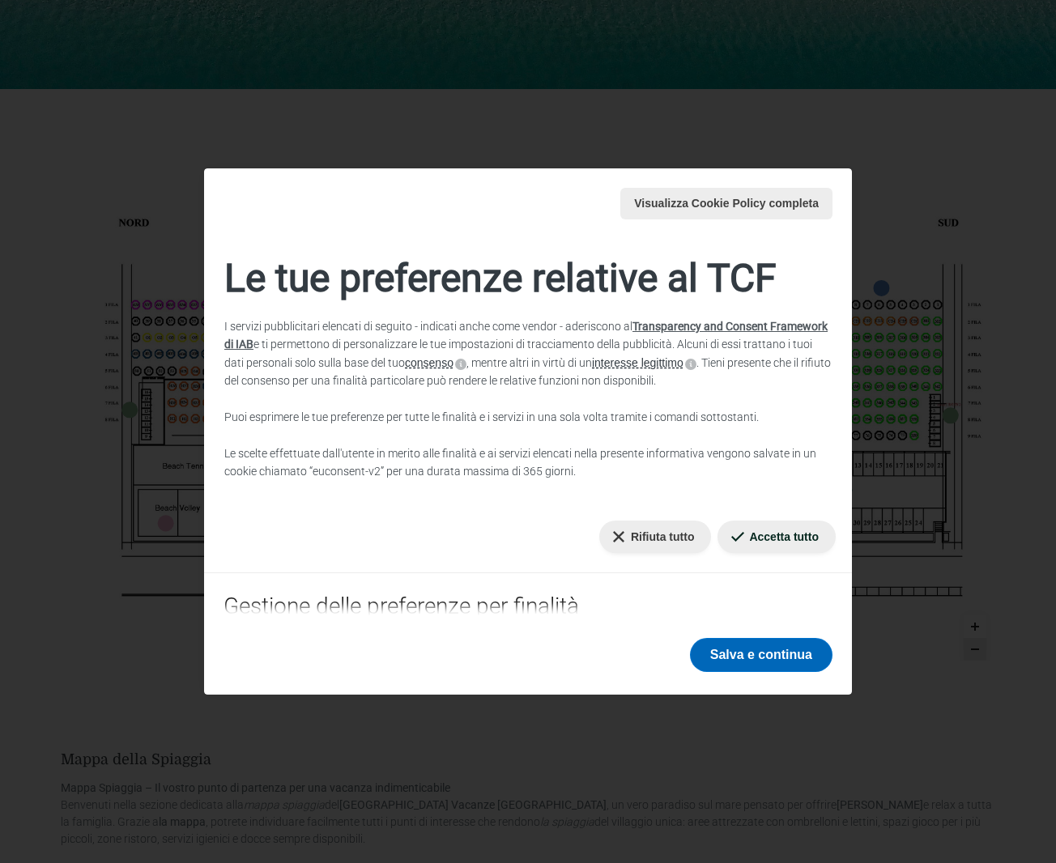
click at [710, 643] on button "Salva e continua" at bounding box center [761, 655] width 143 height 34
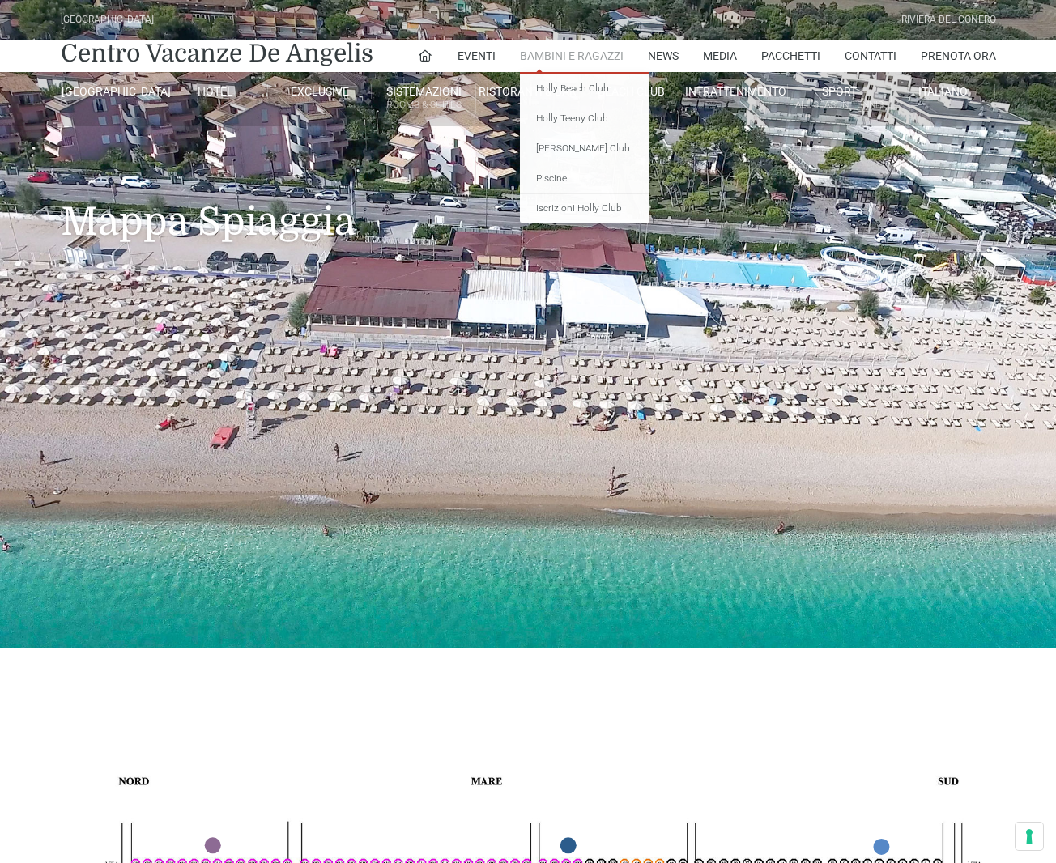
scroll to position [0, 0]
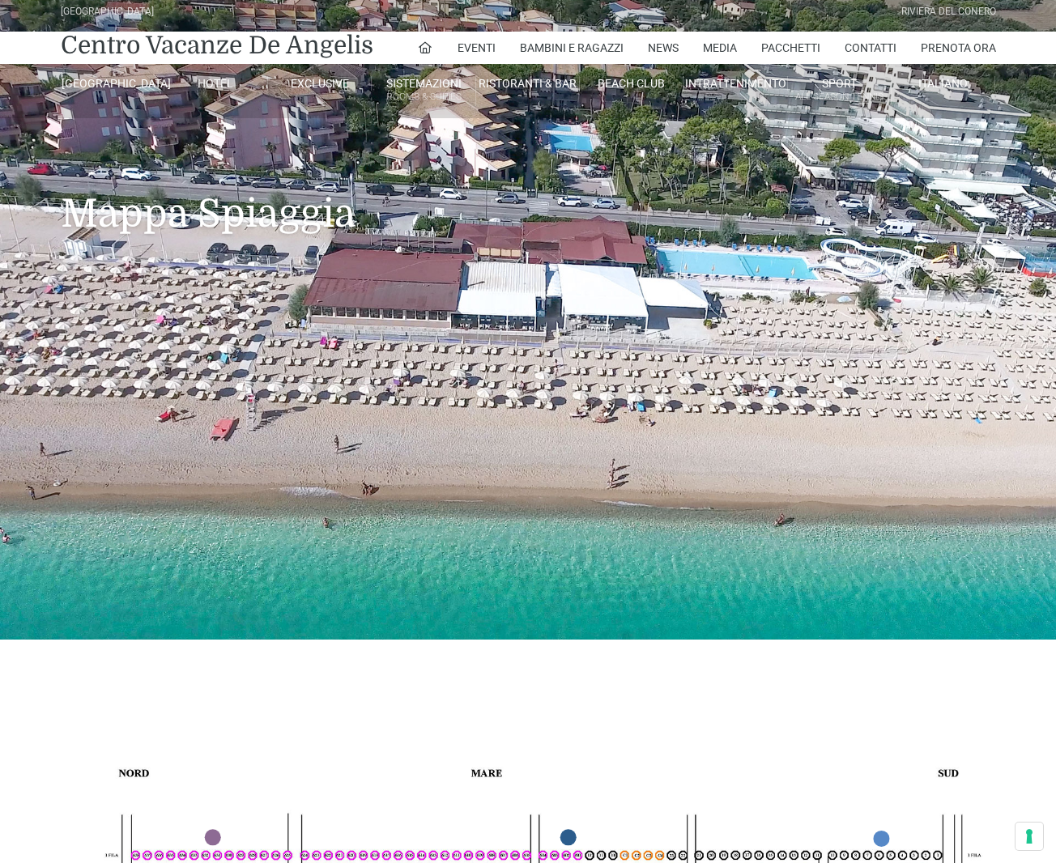
drag, startPoint x: 530, startPoint y: 235, endPoint x: 521, endPoint y: 275, distance: 41.5
click at [521, 274] on header "Villaggio Hotel Resort Riviera Del Conero Centro Vacanze De Angelis Eventi Miss…" at bounding box center [528, 316] width 1056 height 648
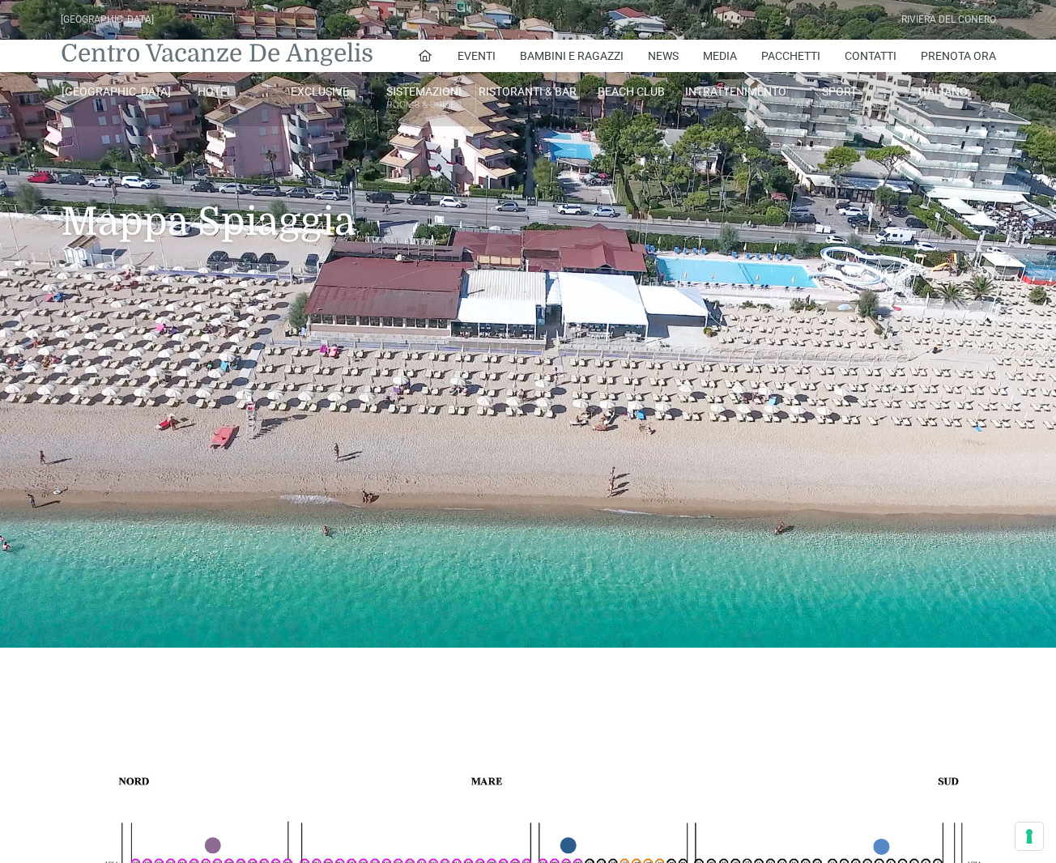
click at [202, 52] on link "Centro Vacanze De Angelis" at bounding box center [217, 53] width 313 height 32
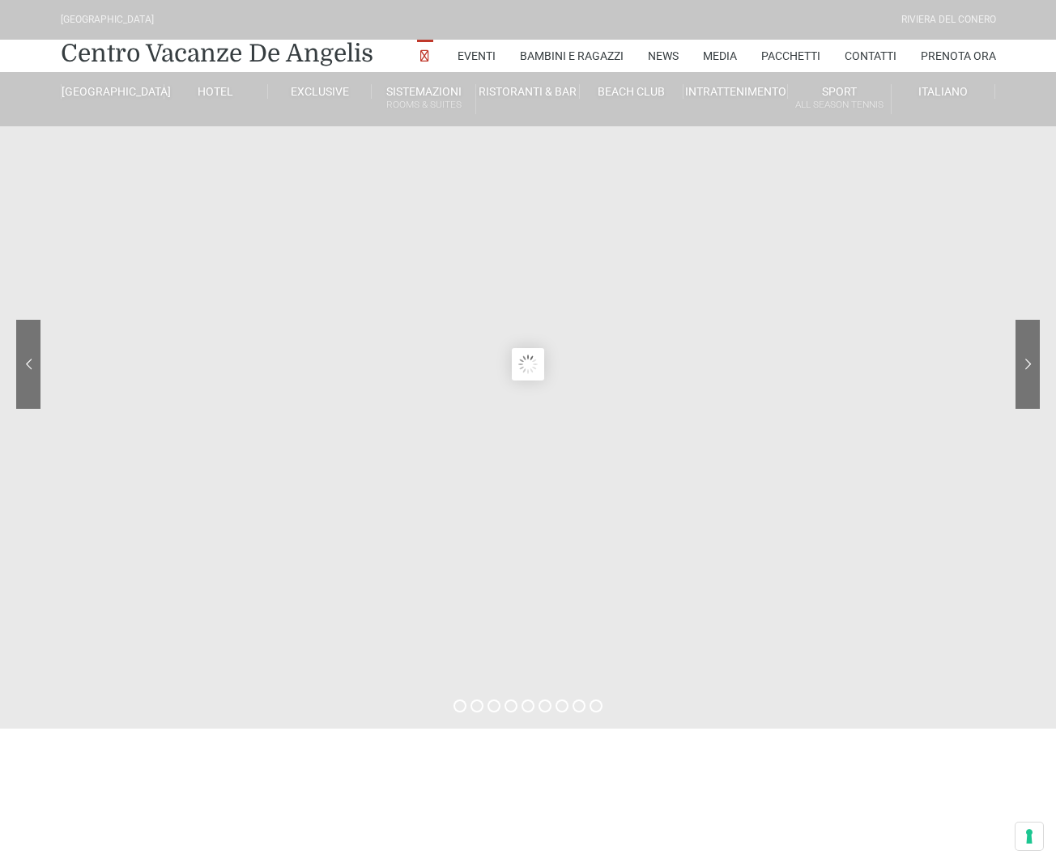
click at [523, 381] on sr7-module at bounding box center [528, 364] width 1056 height 729
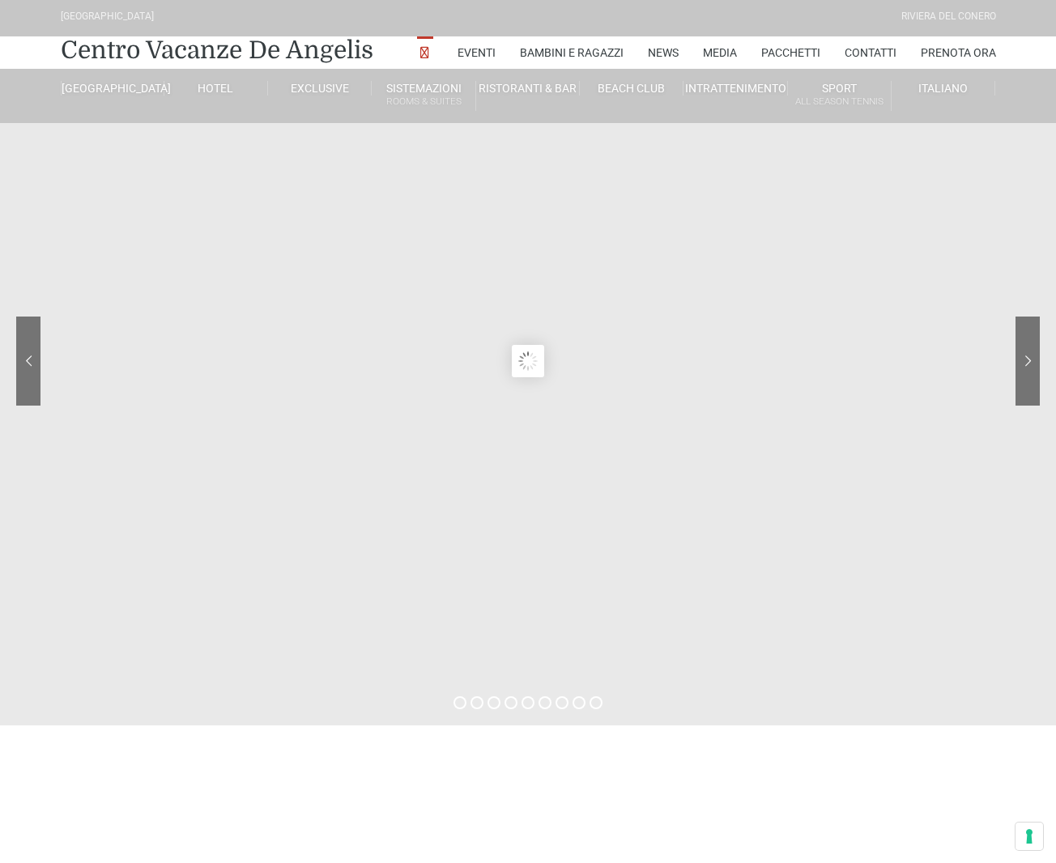
scroll to position [6, 0]
click at [1026, 353] on div at bounding box center [967, 370] width 146 height 113
